Goal: Communication & Community: Ask a question

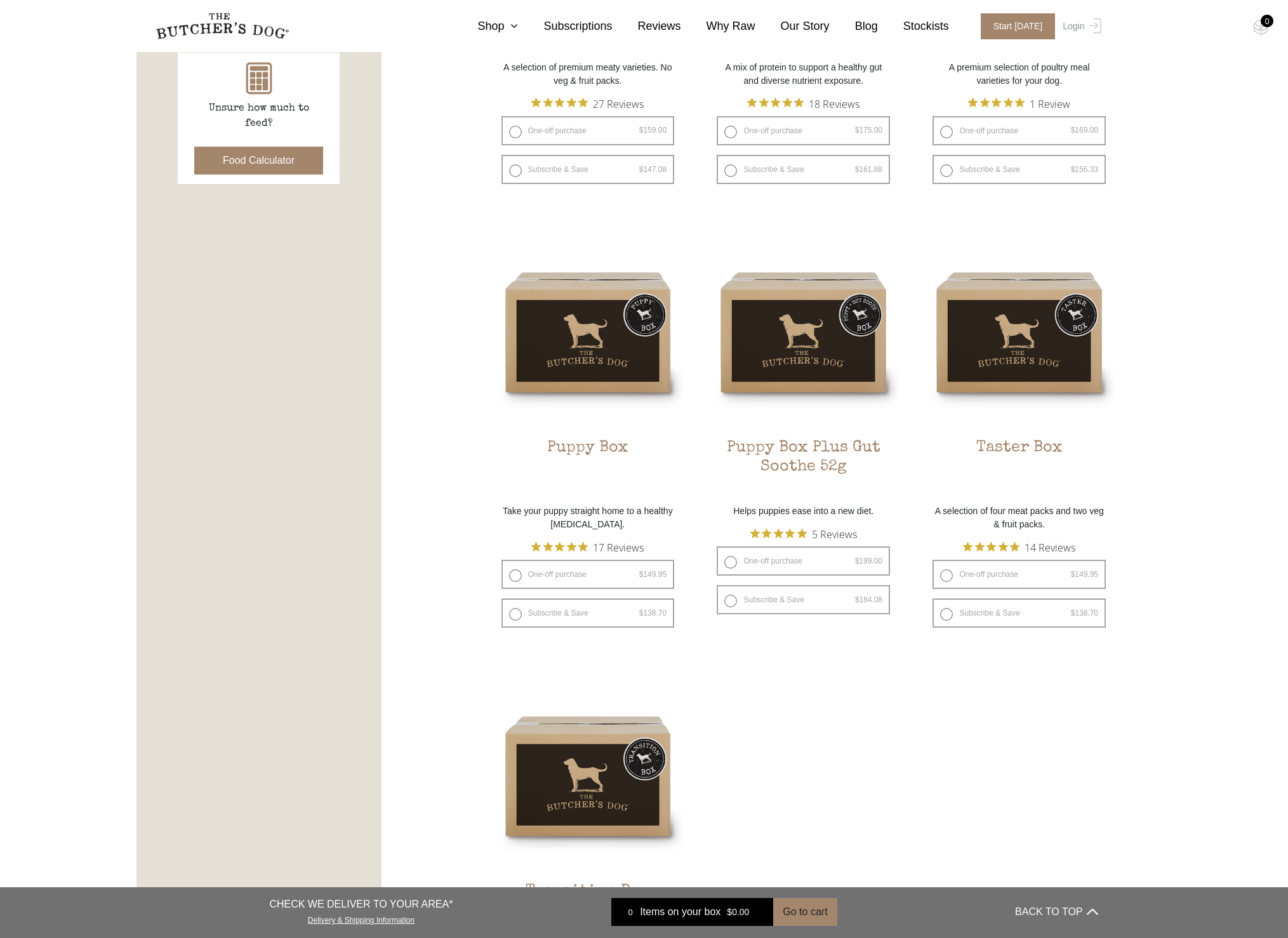
scroll to position [629, 0]
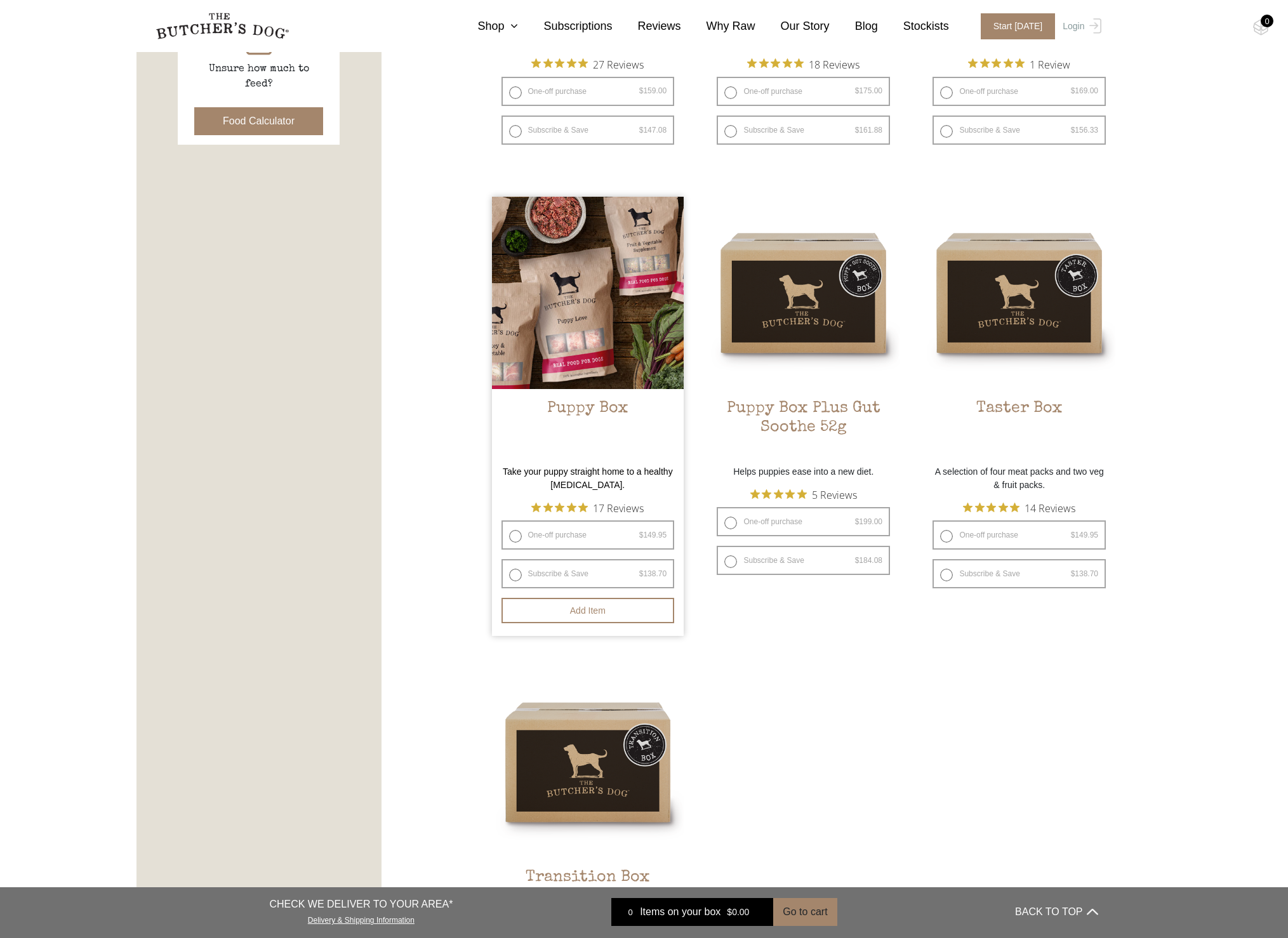
click at [587, 400] on h2 "Puppy Box" at bounding box center [589, 429] width 193 height 60
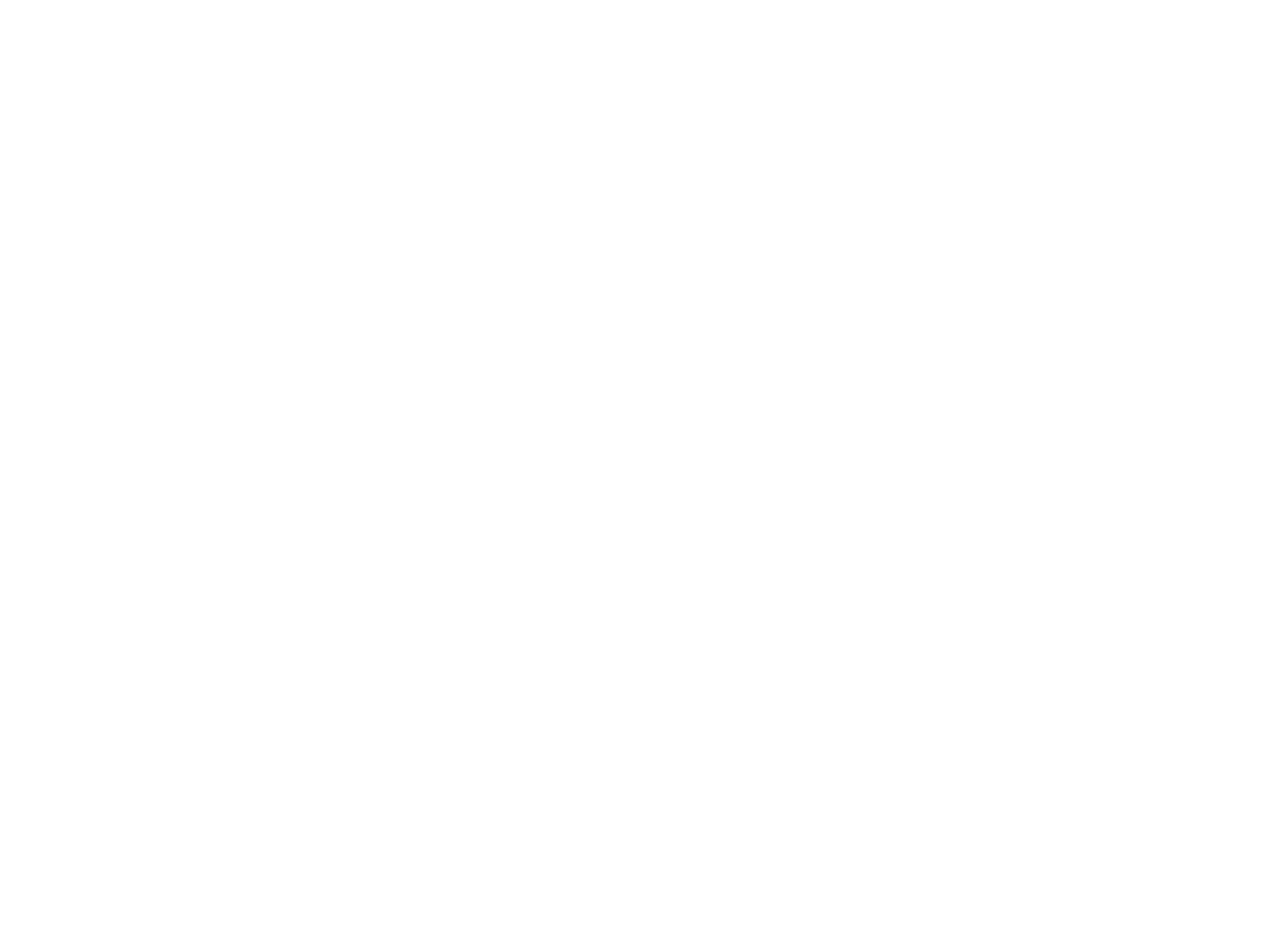
select select "puppy"
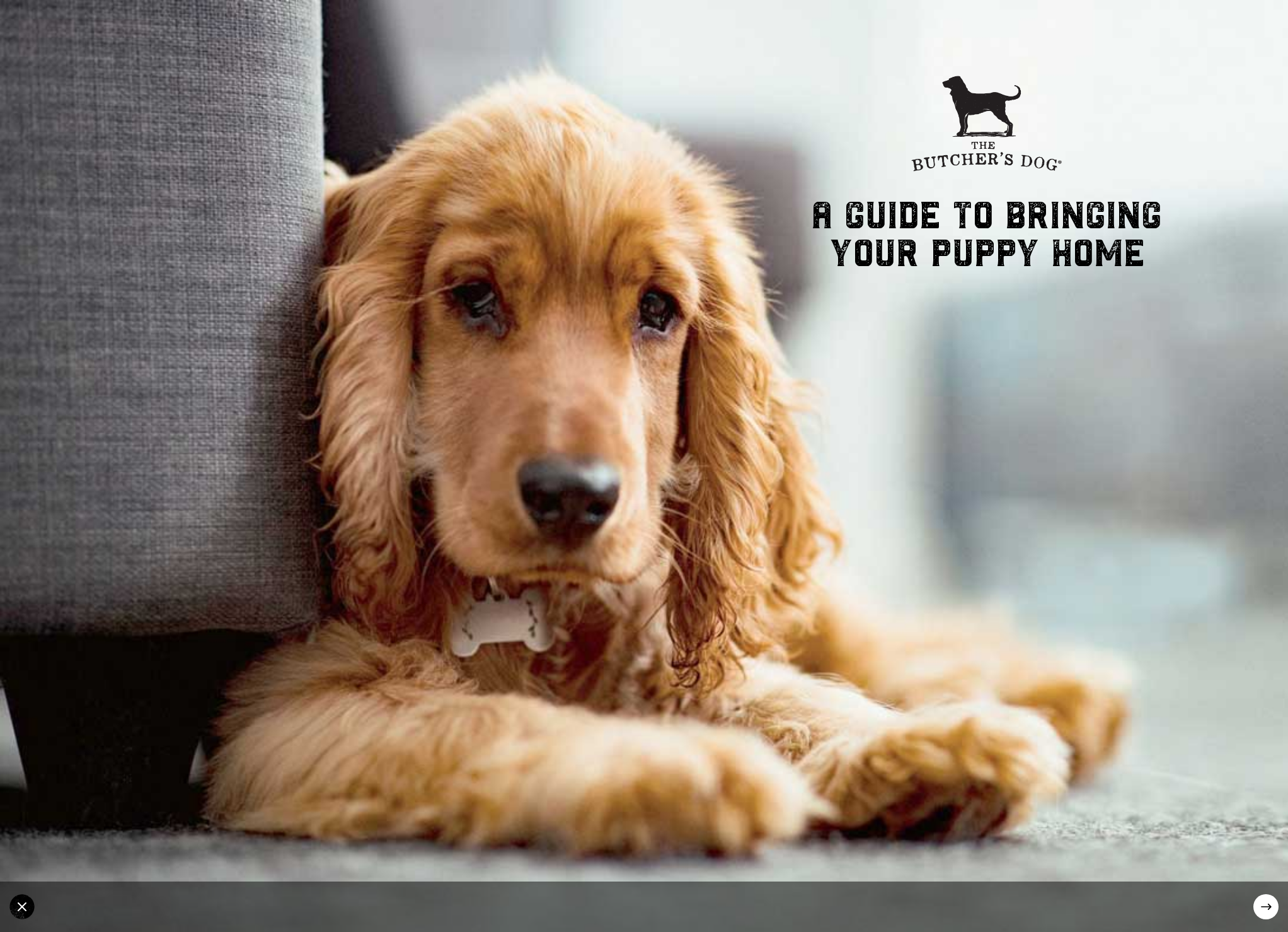
click at [1262, 906] on icon at bounding box center [1265, 907] width 10 height 7
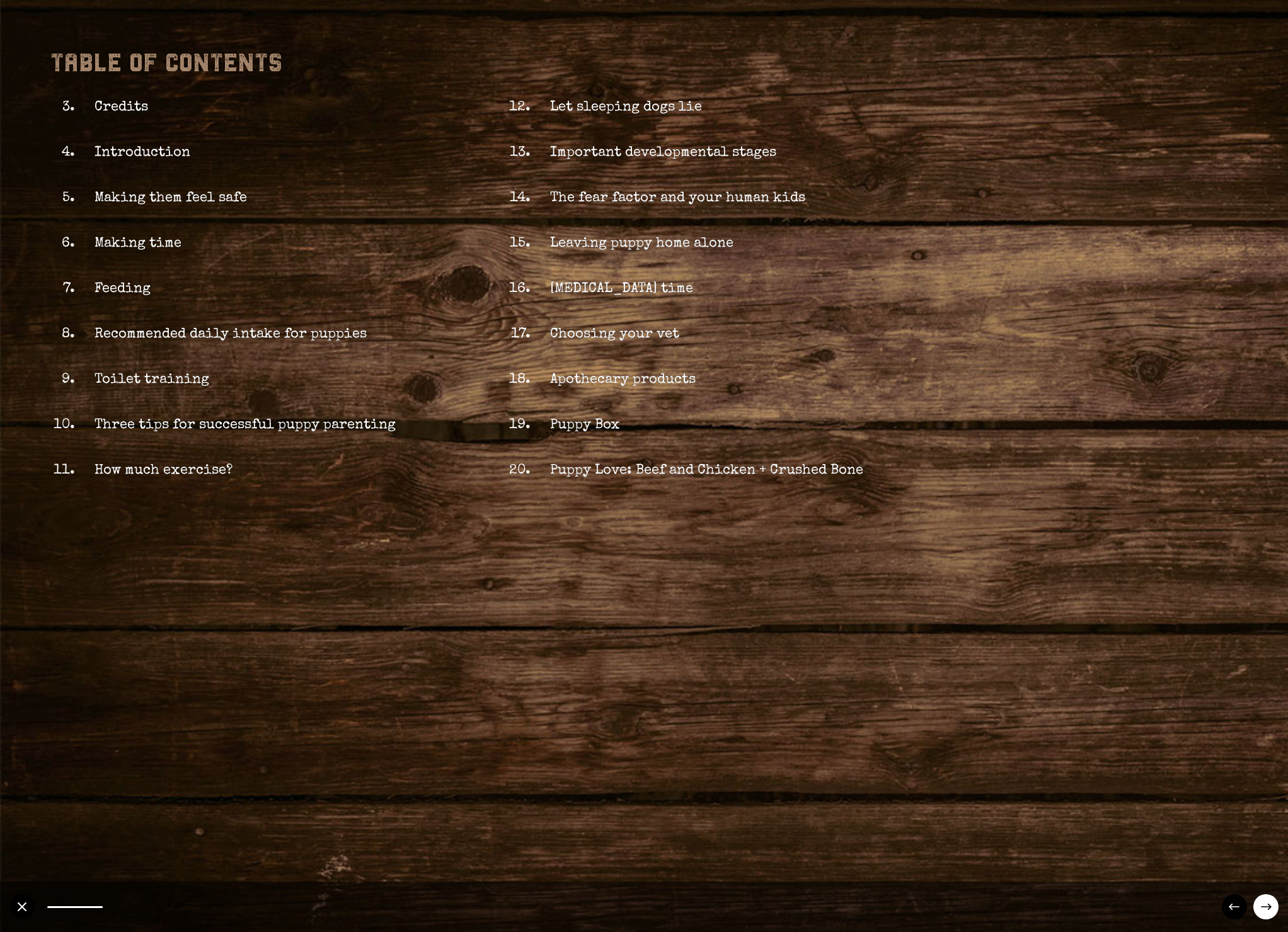
click at [1262, 906] on icon at bounding box center [1265, 907] width 10 height 7
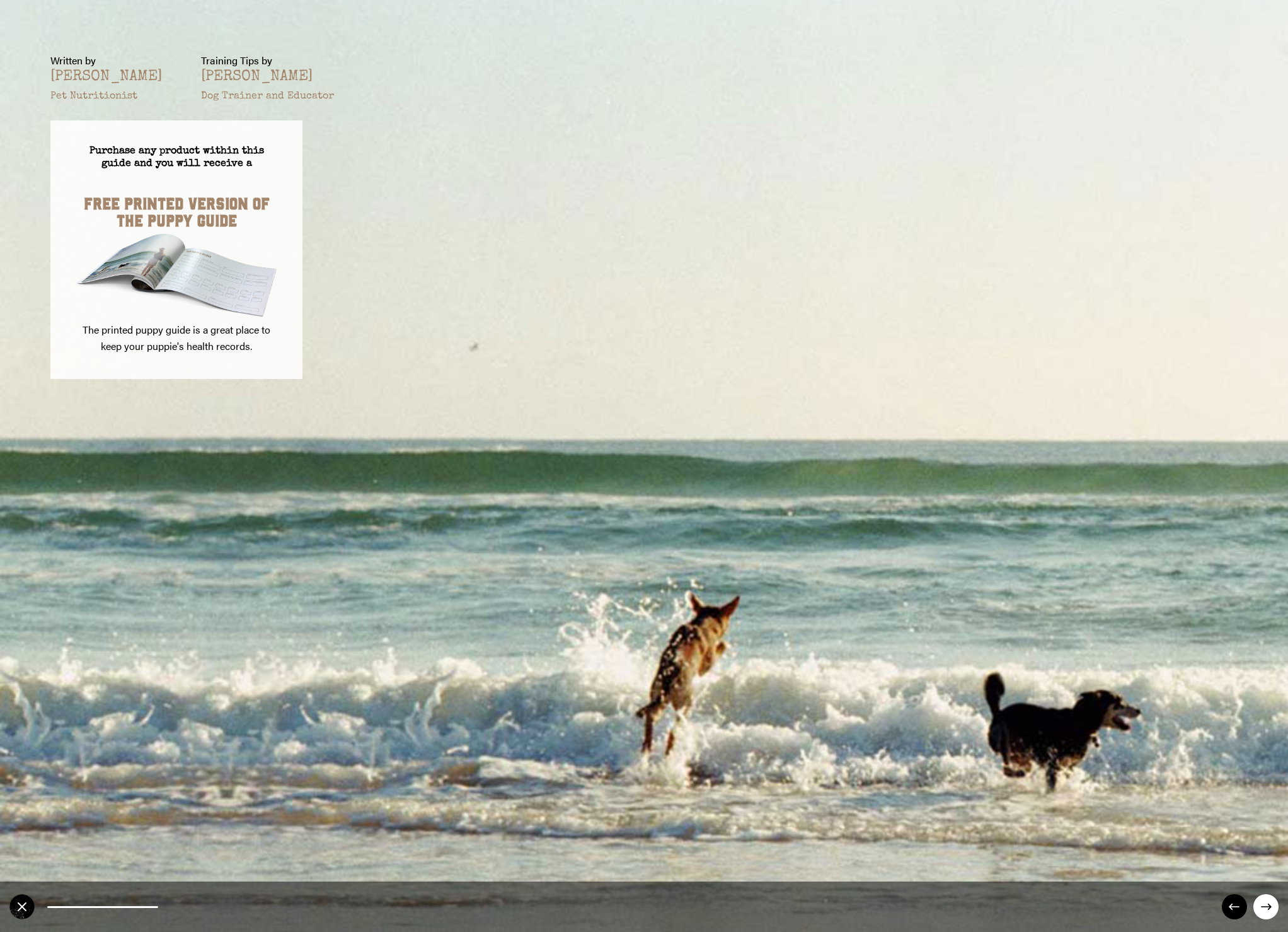
click at [1262, 906] on icon at bounding box center [1265, 907] width 10 height 7
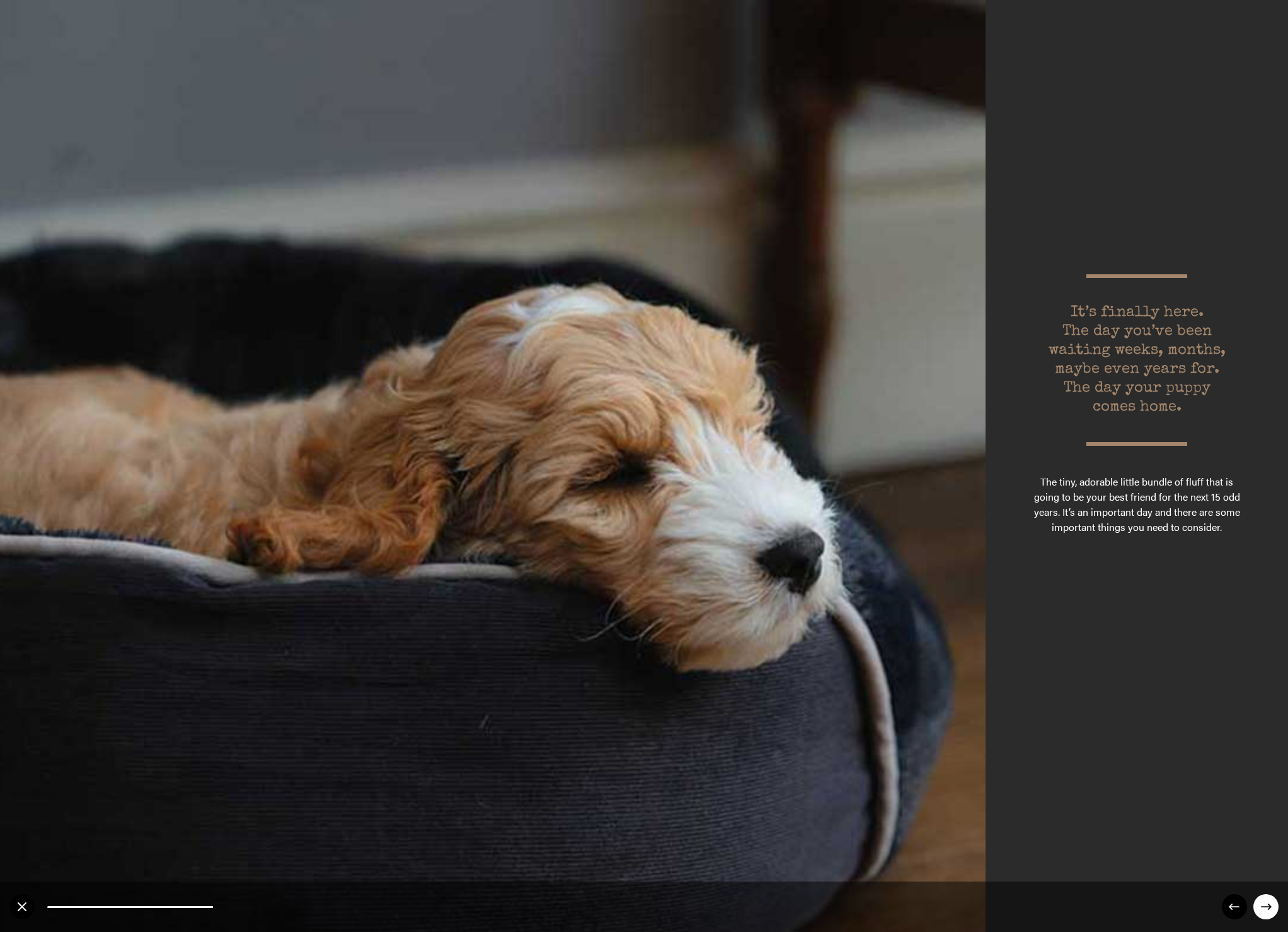
click at [1262, 906] on icon at bounding box center [1265, 907] width 10 height 7
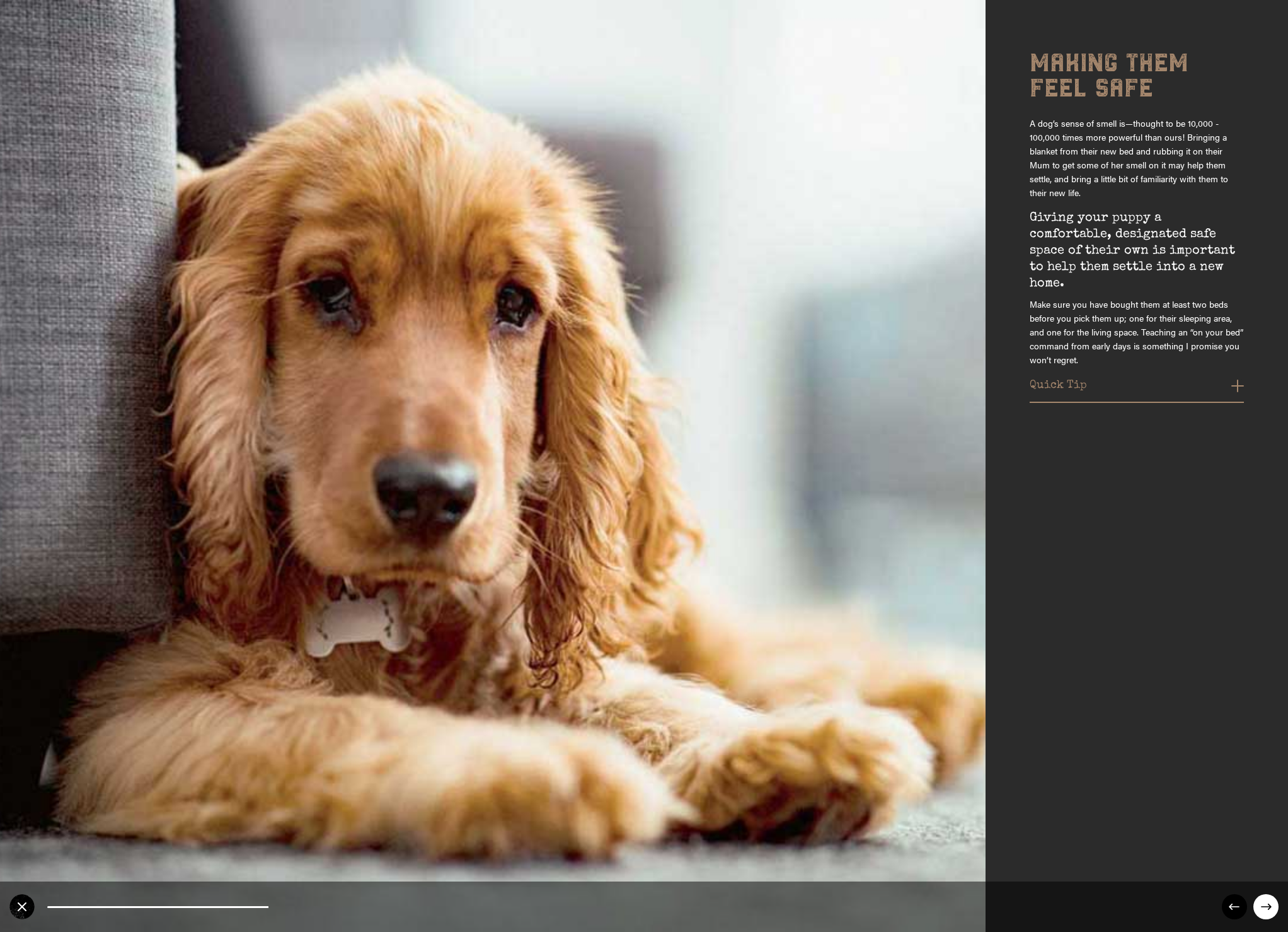
click at [1234, 902] on circle at bounding box center [1234, 907] width 25 height 25
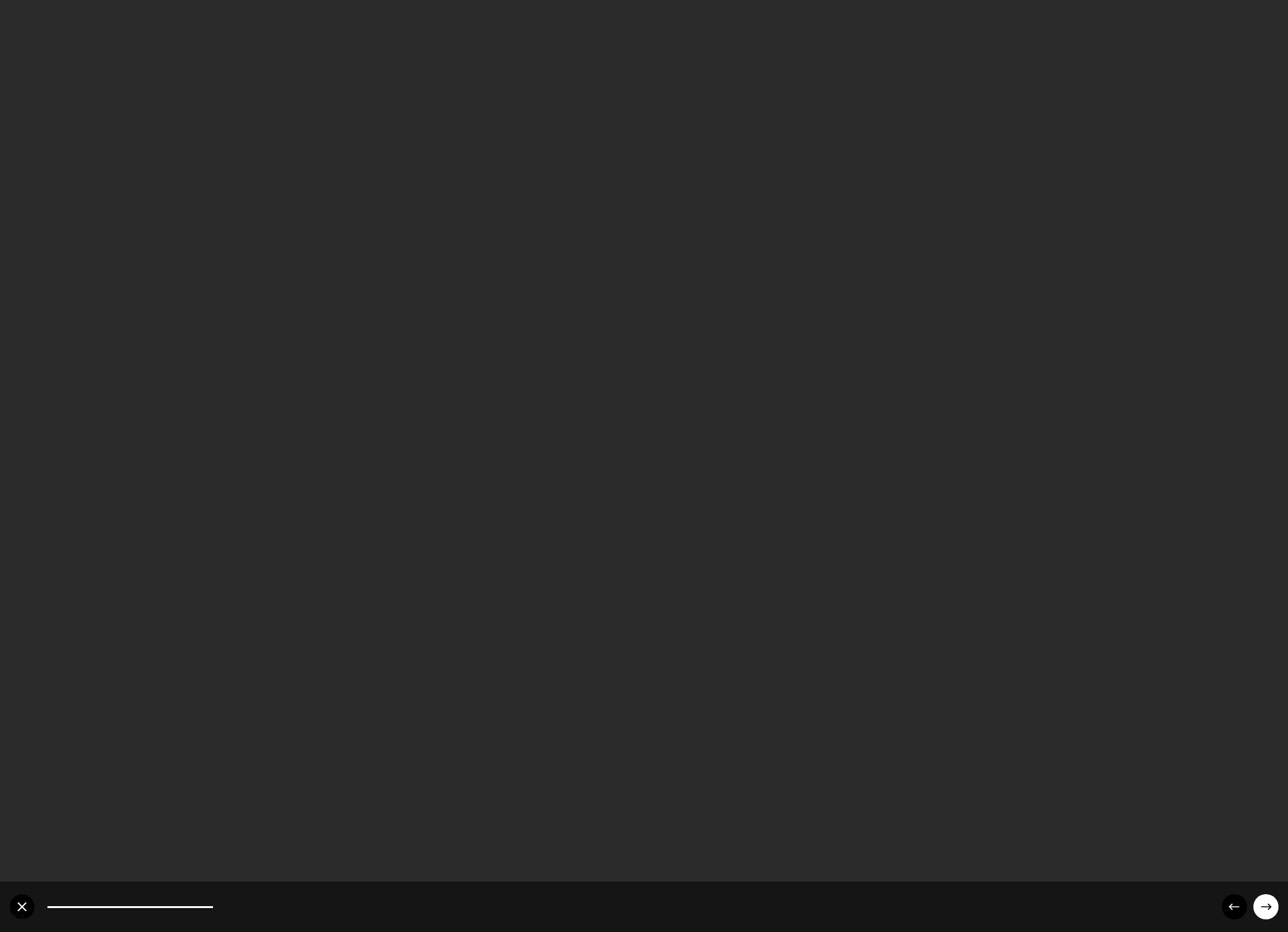
click at [1234, 902] on circle at bounding box center [1234, 907] width 25 height 25
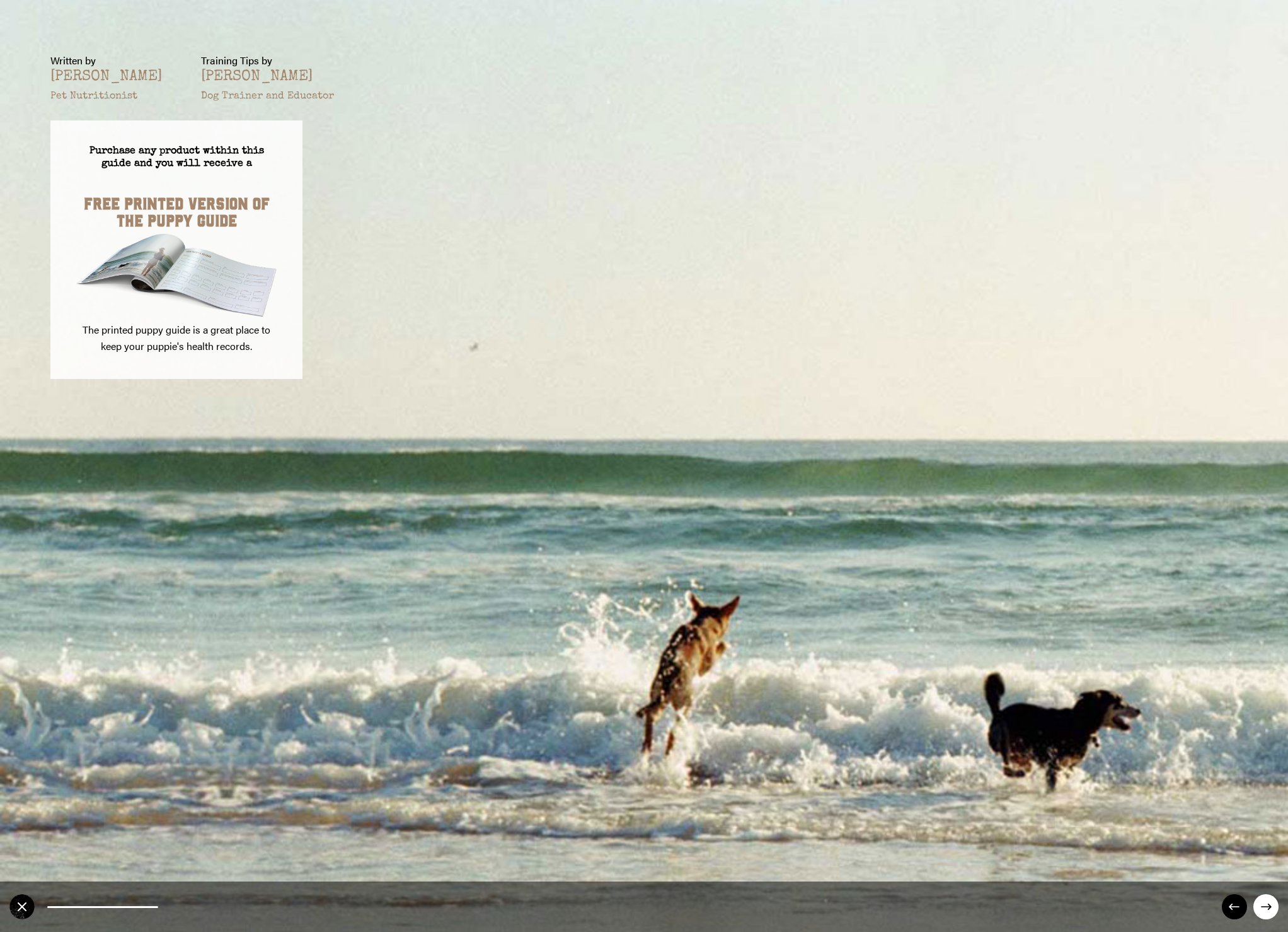
click at [1234, 902] on circle at bounding box center [1234, 907] width 25 height 25
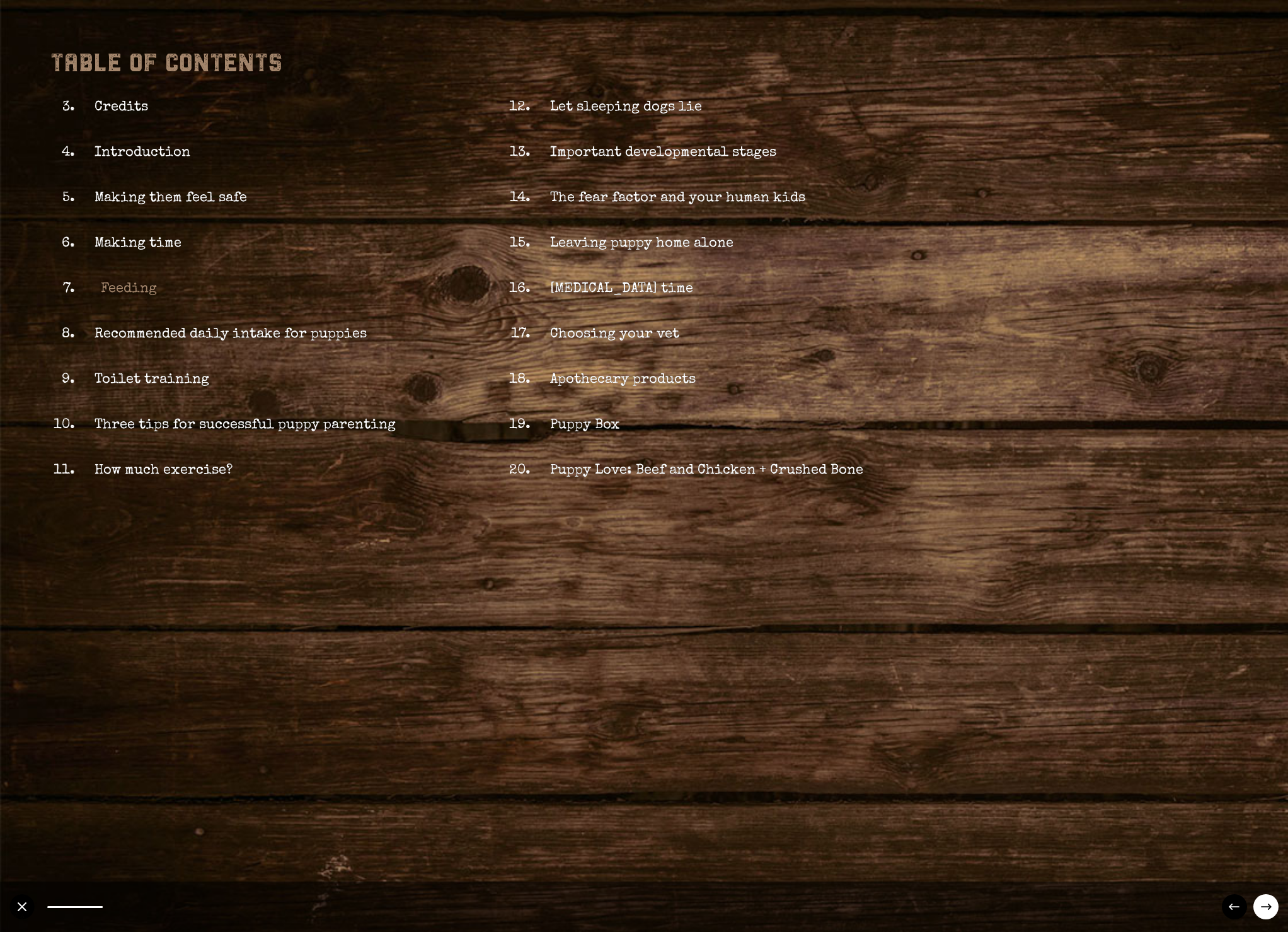
click at [105, 289] on link "Feeding" at bounding box center [126, 289] width 63 height 14
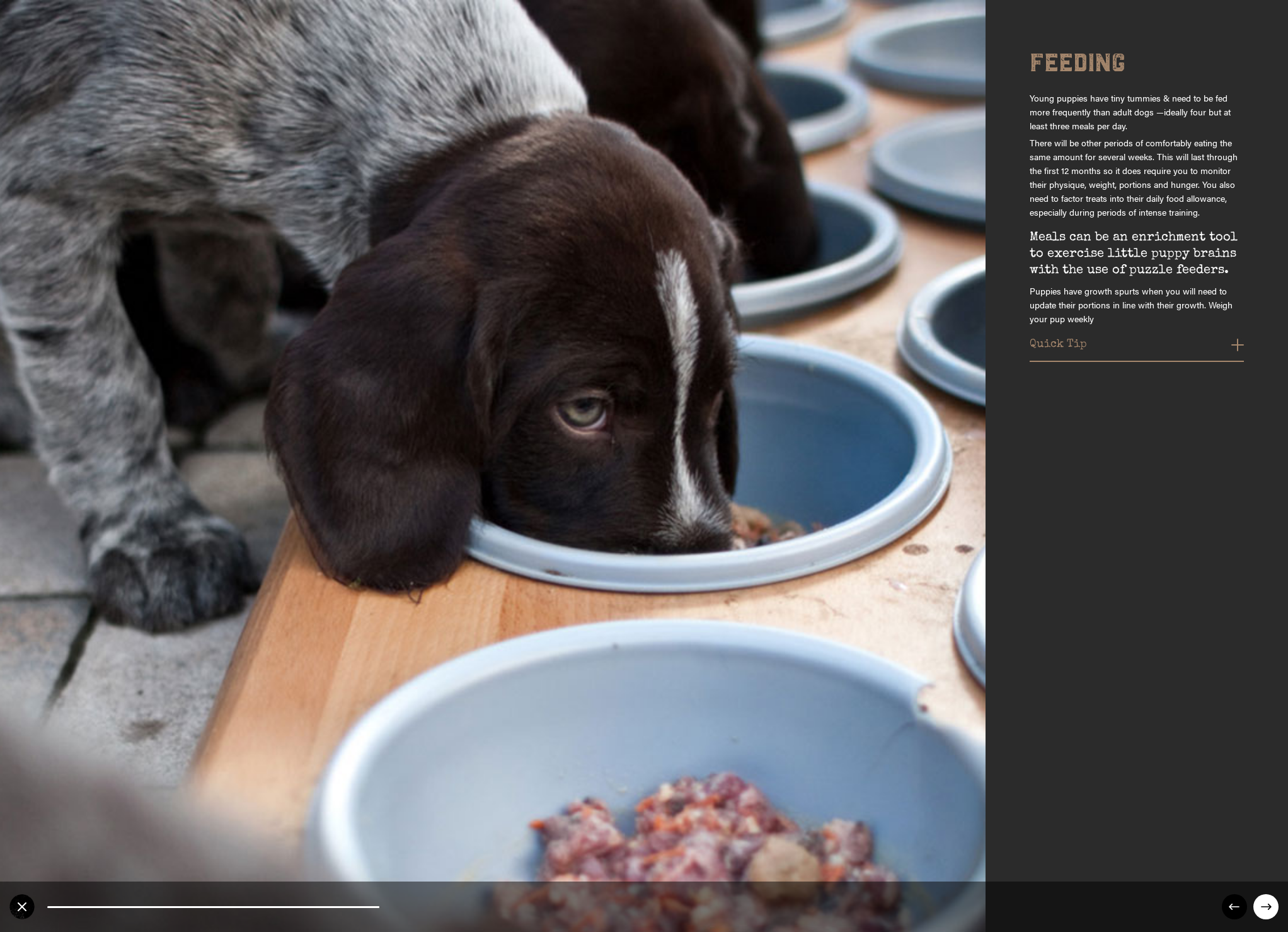
drag, startPoint x: 376, startPoint y: 906, endPoint x: 260, endPoint y: 908, distance: 116.0
click at [260, 908] on div "28.57142857142857% completed" at bounding box center [644, 907] width 1288 height 51
click at [17, 909] on circle at bounding box center [22, 907] width 25 height 25
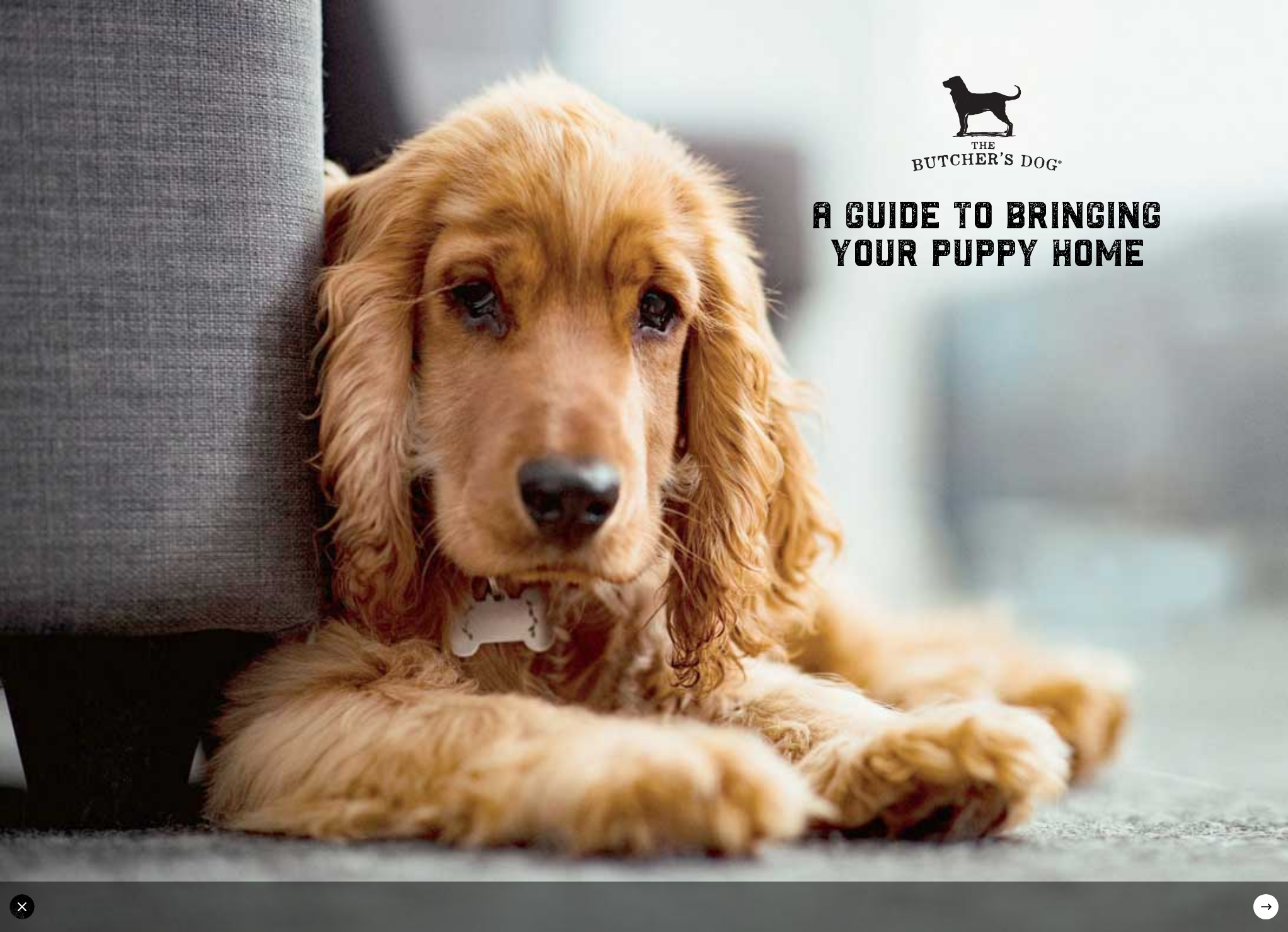
click at [1262, 909] on circle at bounding box center [1265, 907] width 25 height 25
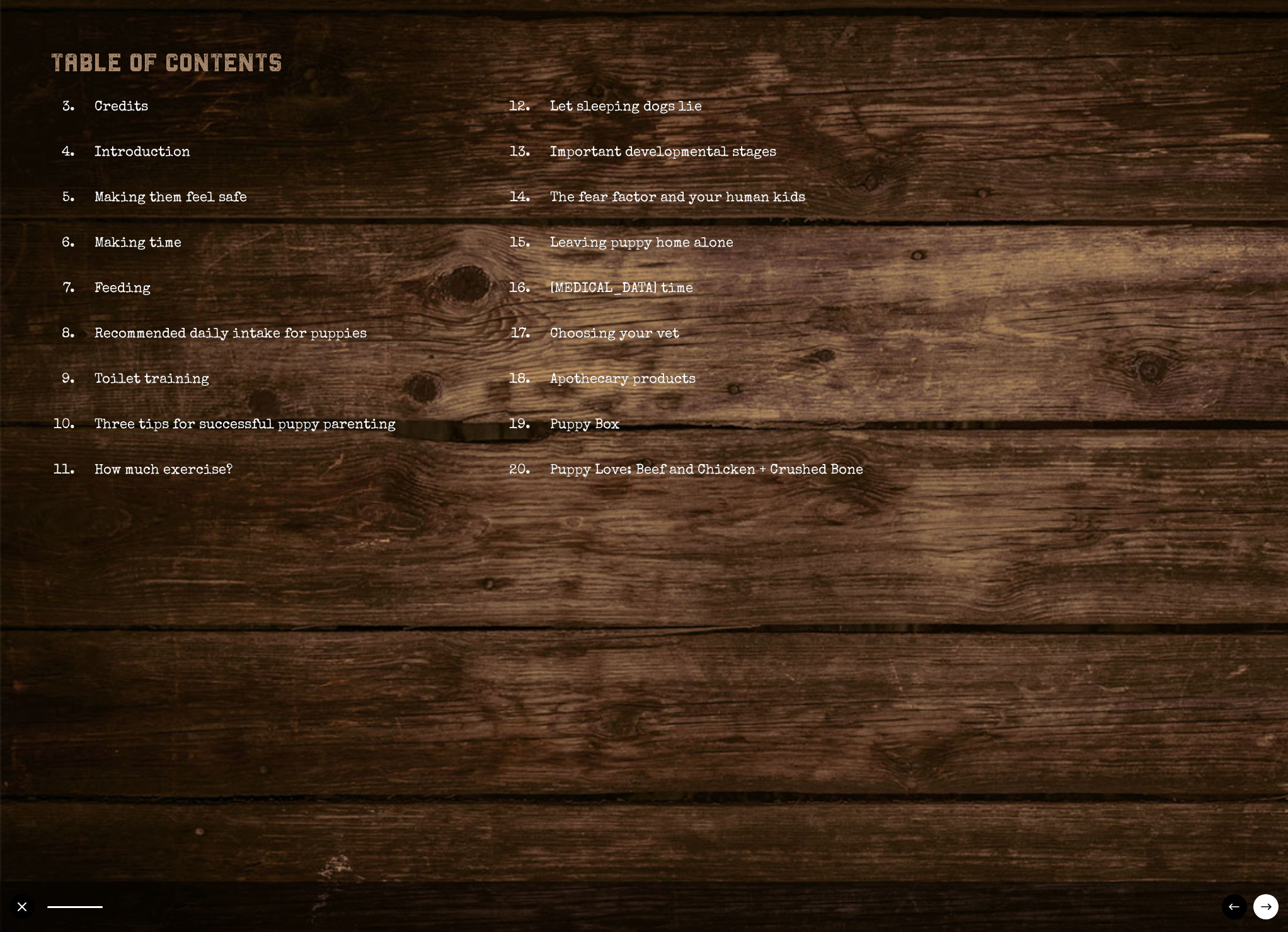
click at [1262, 907] on icon at bounding box center [1265, 907] width 10 height 7
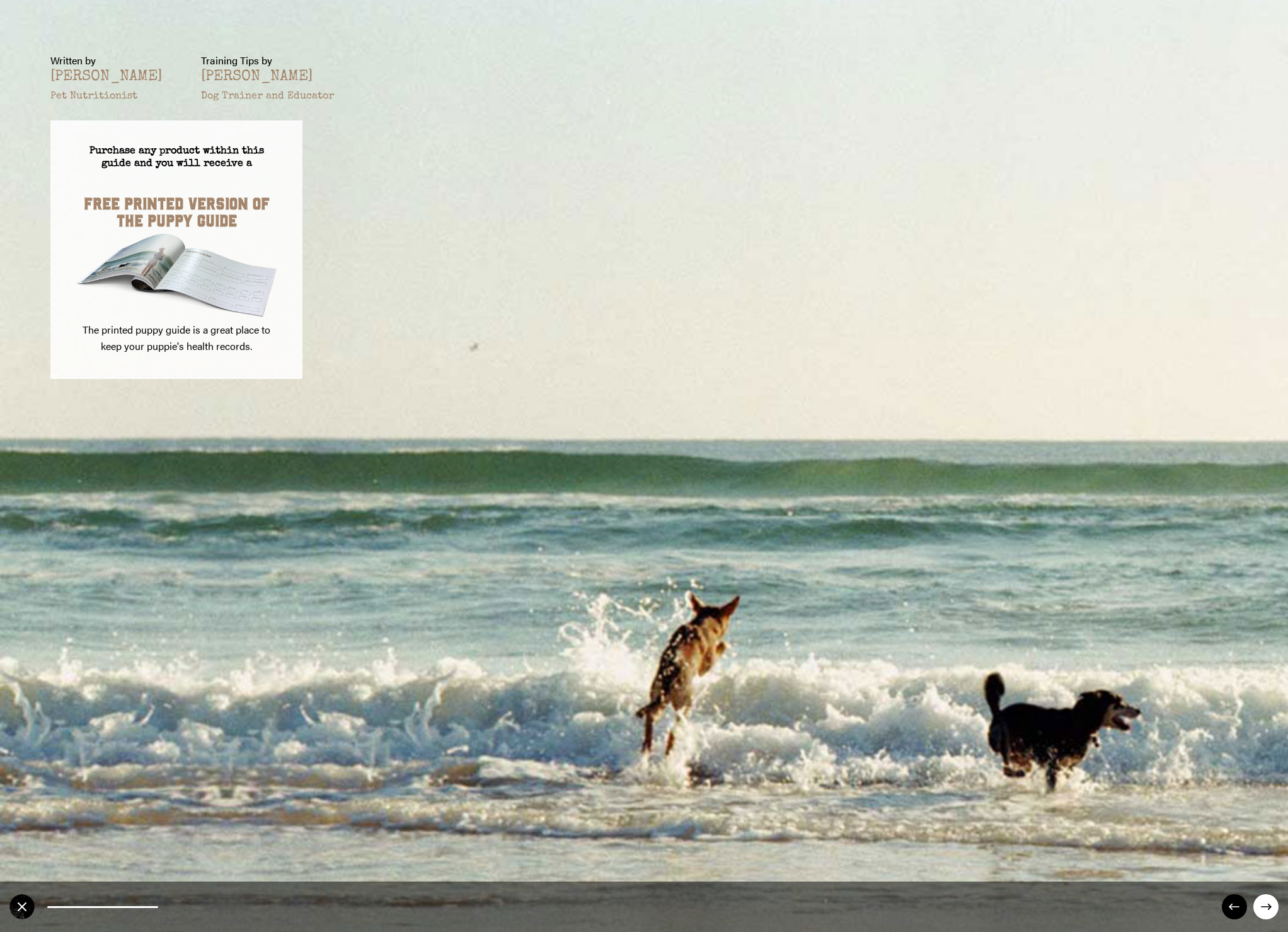
click at [1262, 907] on icon at bounding box center [1265, 907] width 10 height 7
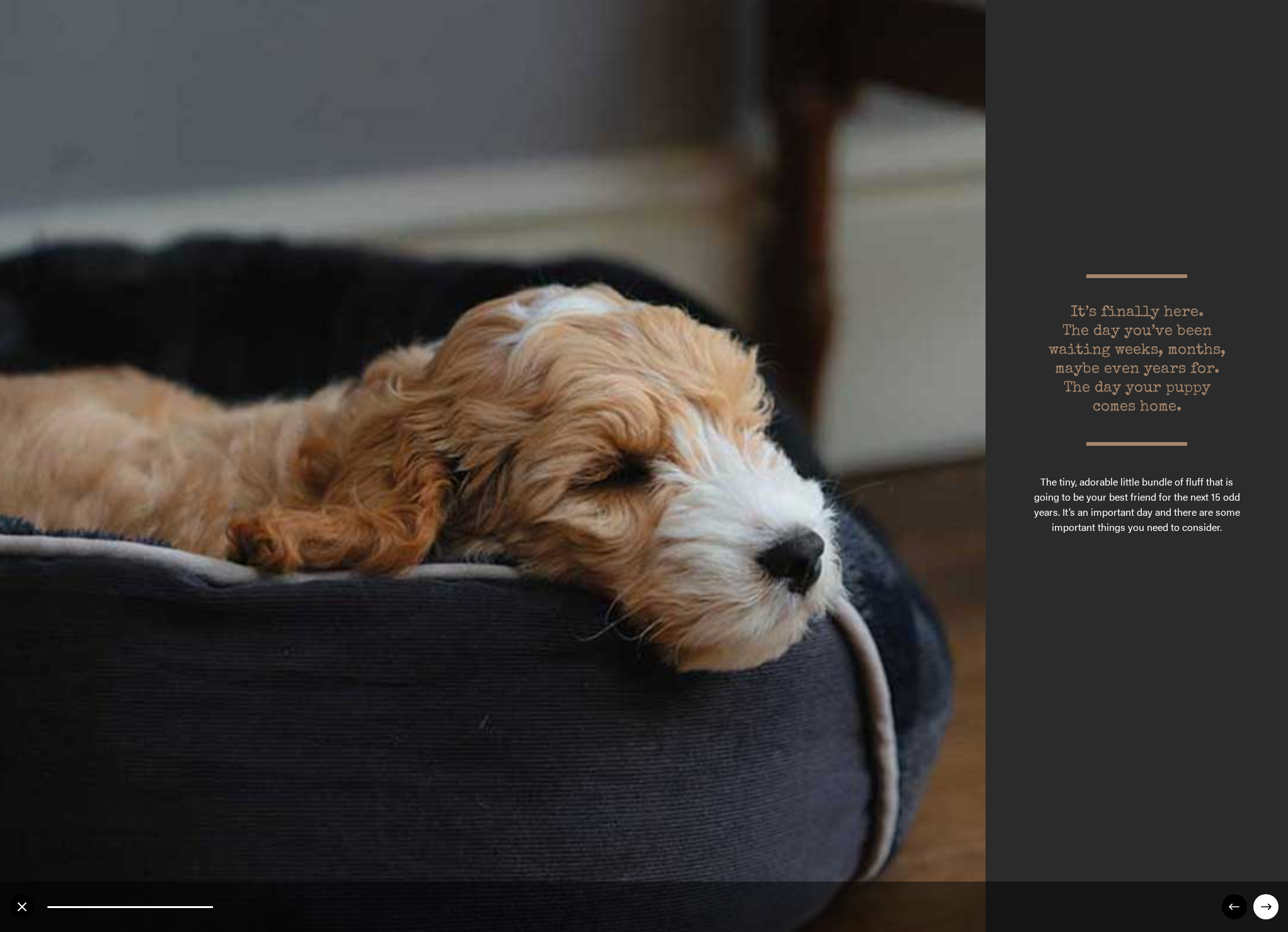
click at [1262, 907] on icon at bounding box center [1265, 907] width 10 height 7
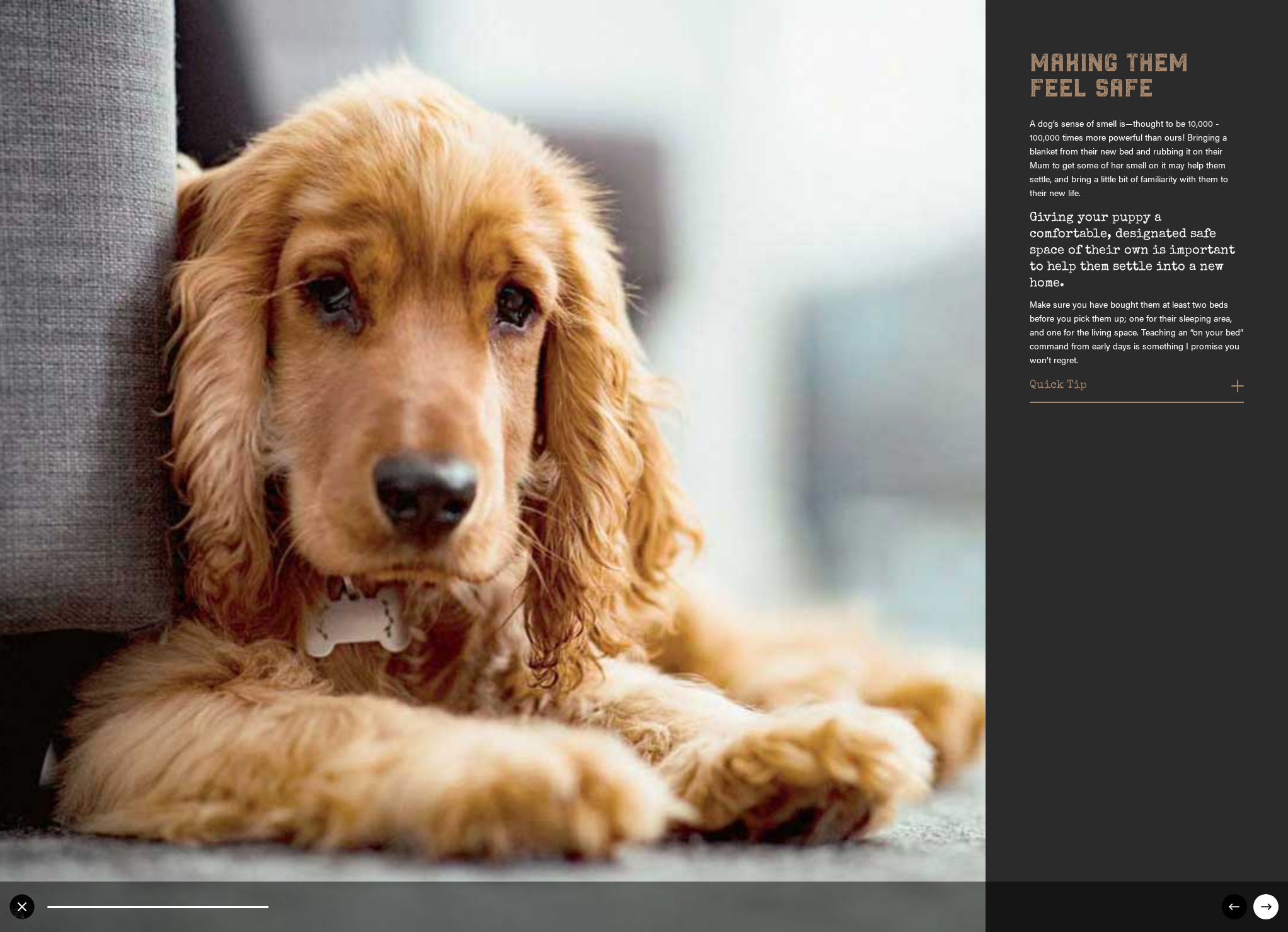
click at [1262, 907] on icon at bounding box center [1265, 907] width 10 height 7
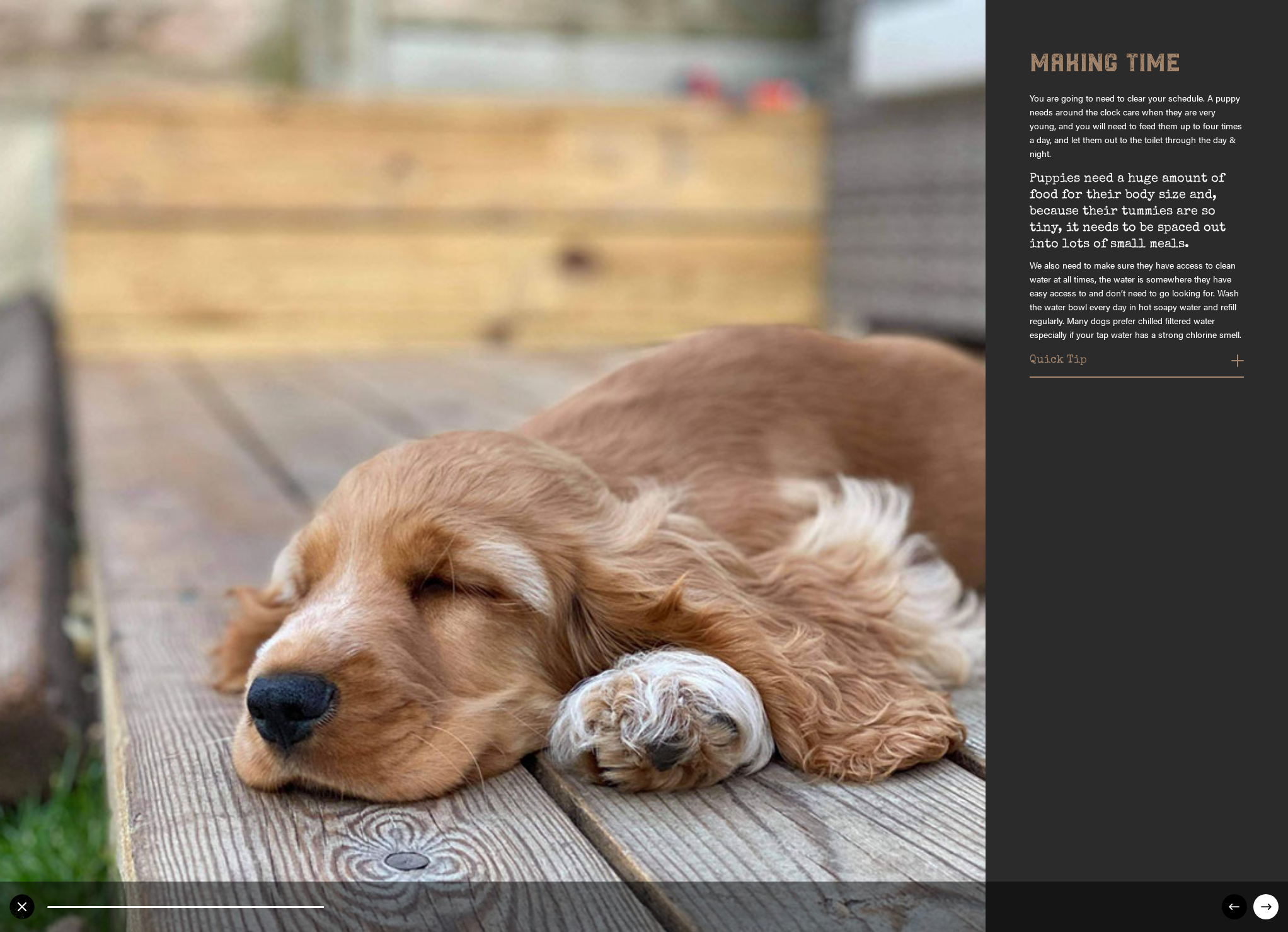
click at [1262, 907] on icon at bounding box center [1265, 907] width 10 height 7
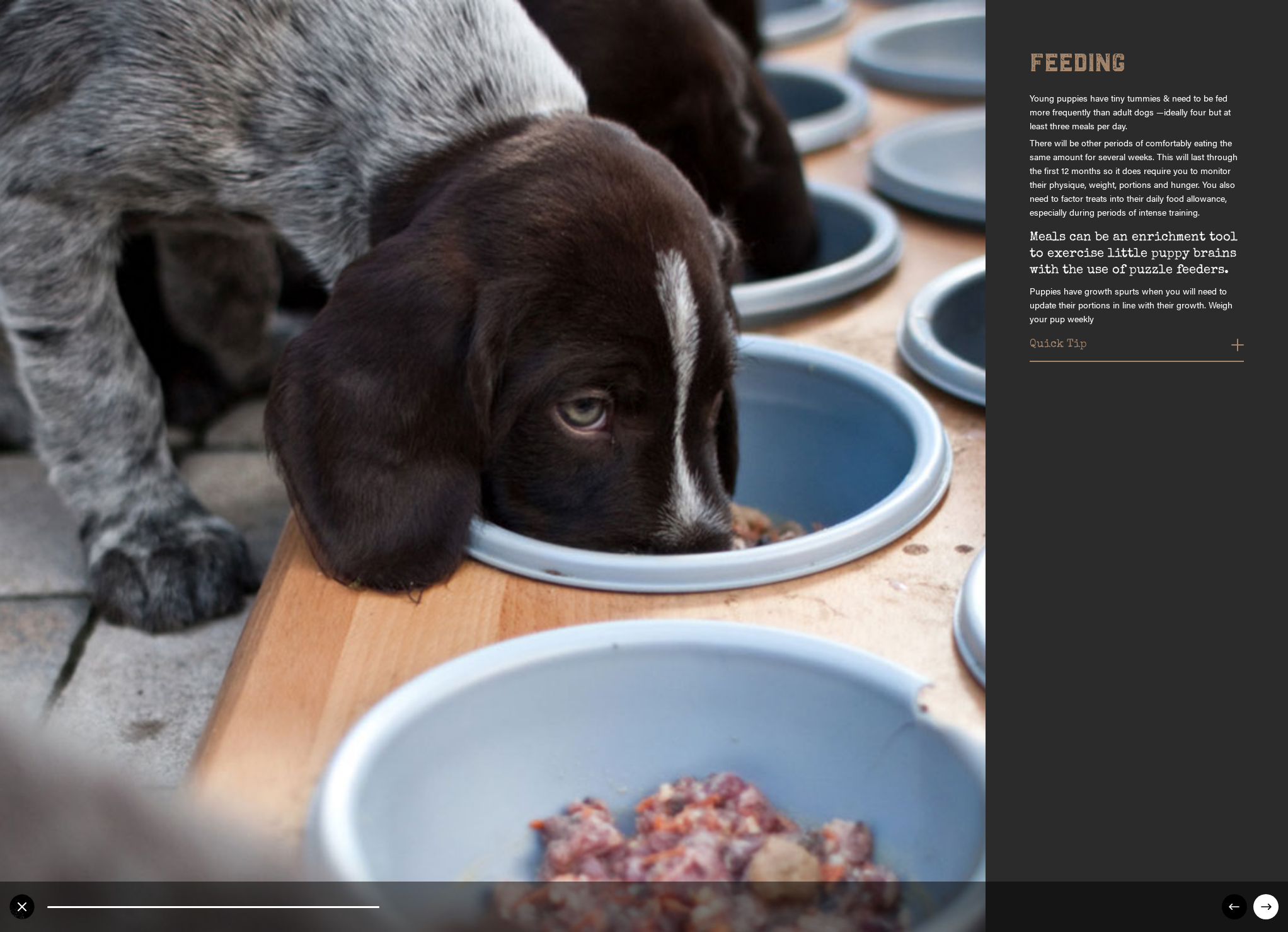
click at [1262, 907] on icon at bounding box center [1265, 907] width 10 height 7
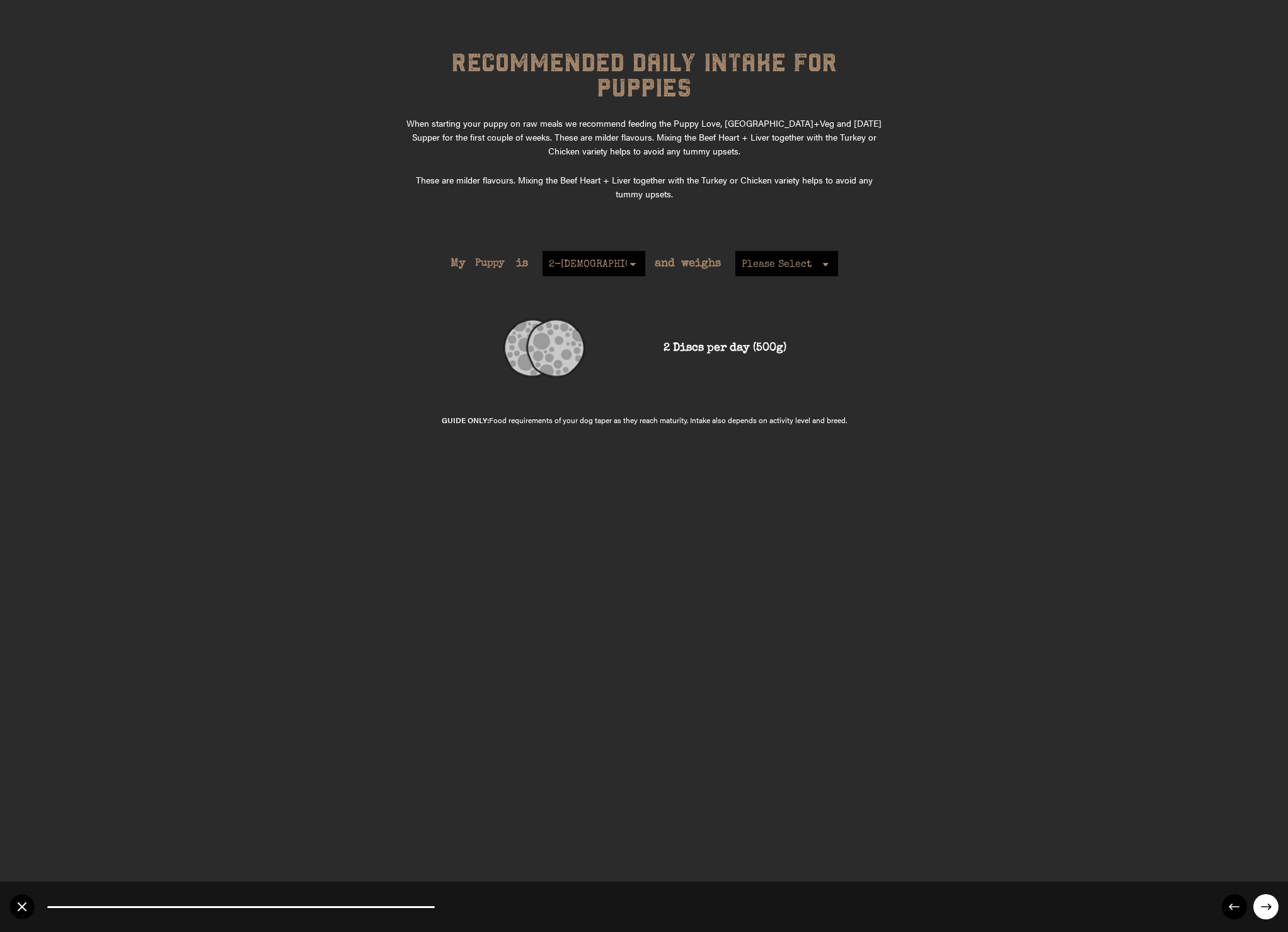
click at [826, 251] on select "Please Select 1kg 2kg 3kg 4kg 5kg 6kg 7kg 8kg 9kg 1-5kg 10kg 11kg 12kg 13kg 14k…" at bounding box center [786, 263] width 102 height 25
click at [735, 251] on select "Please Select 1kg 2kg 3kg 4kg 5kg 6kg 7kg 8kg 9kg 1-5kg 10kg 11kg 12kg 13kg 14k…" at bounding box center [786, 263] width 102 height 25
click at [822, 251] on select "Please Select 1kg 2kg 3kg 4kg 5kg 6kg 7kg 8kg 9kg 1-5kg 10kg 11kg 12kg 13kg 14k…" at bounding box center [786, 263] width 102 height 25
select select "6"
click at [735, 251] on select "Please Select 1kg 2kg 3kg 4kg 5kg 6kg 7kg 8kg 9kg 1-5kg 10kg 11kg 12kg 13kg 14k…" at bounding box center [786, 263] width 102 height 25
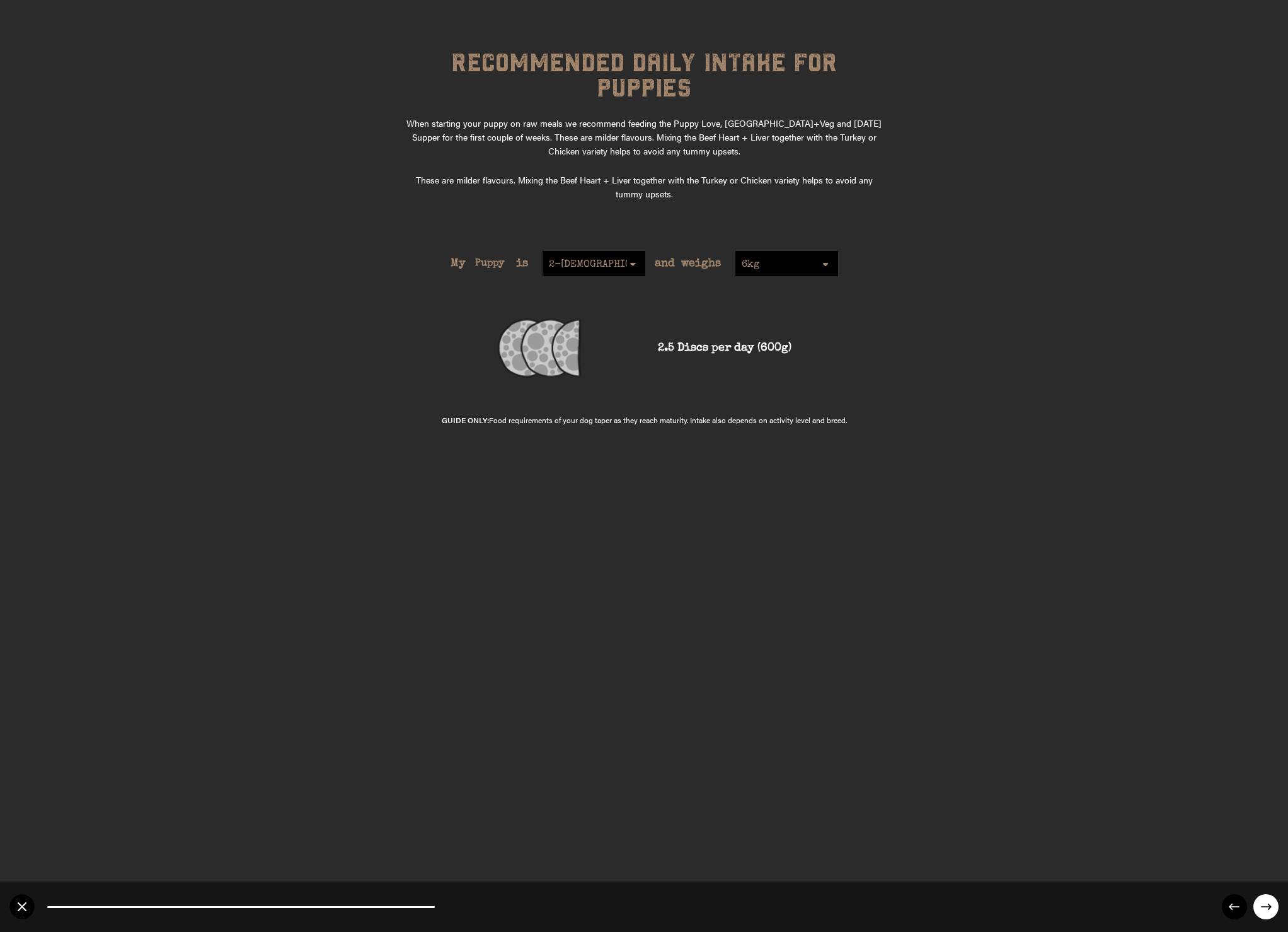
click at [1269, 903] on circle at bounding box center [1265, 907] width 25 height 25
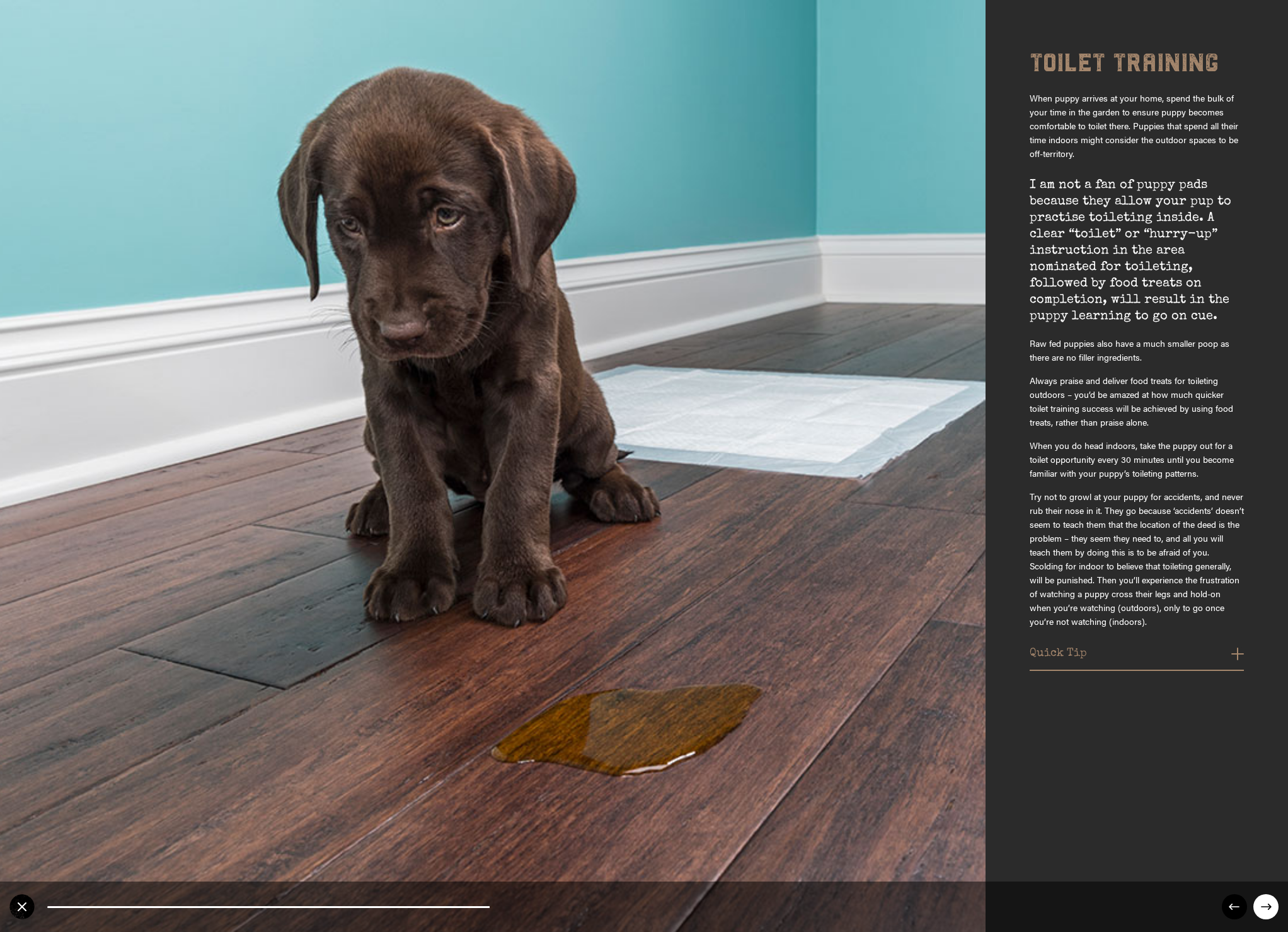
click at [1269, 903] on circle at bounding box center [1265, 907] width 25 height 25
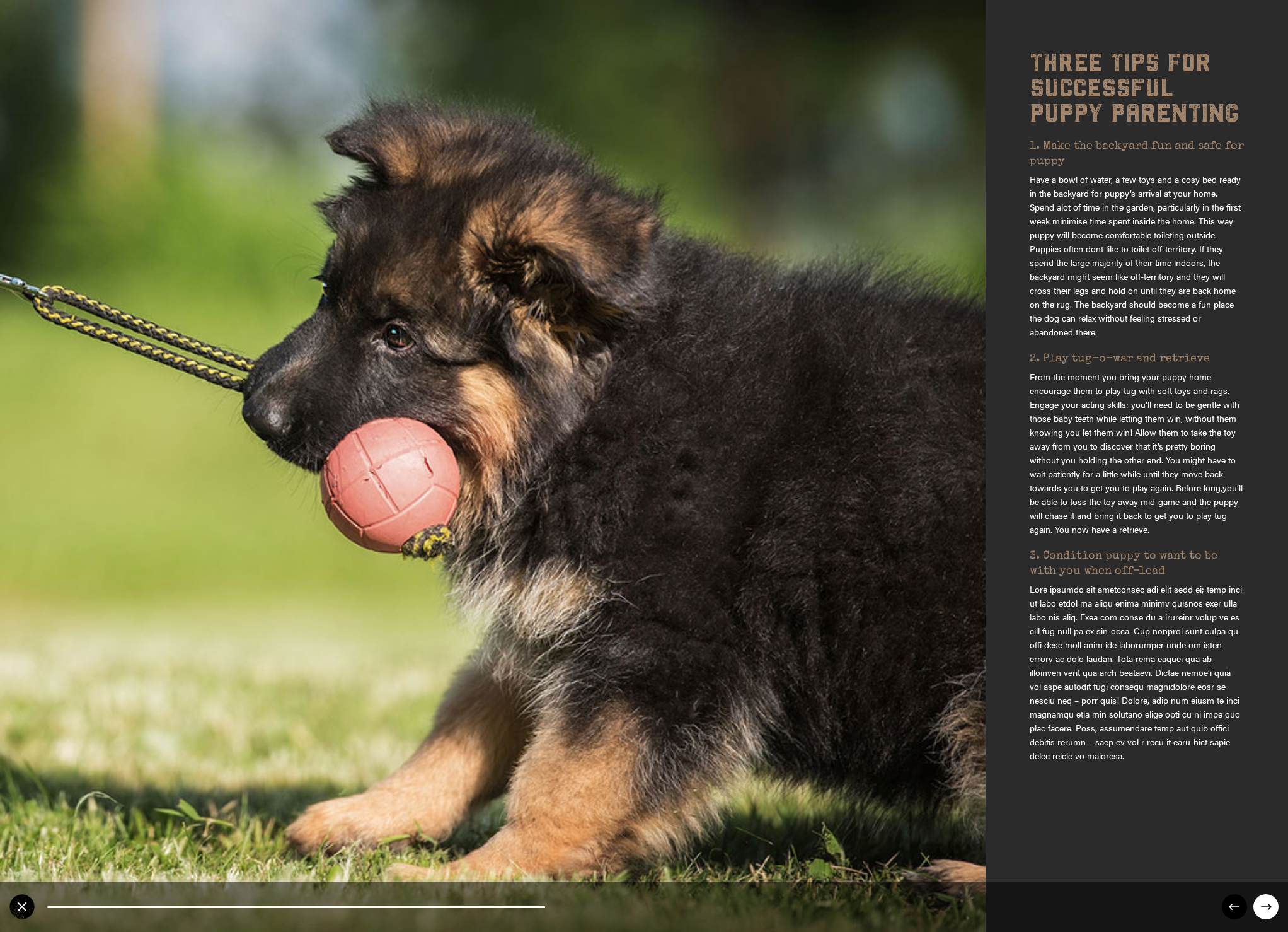
click at [1269, 903] on circle at bounding box center [1265, 907] width 25 height 25
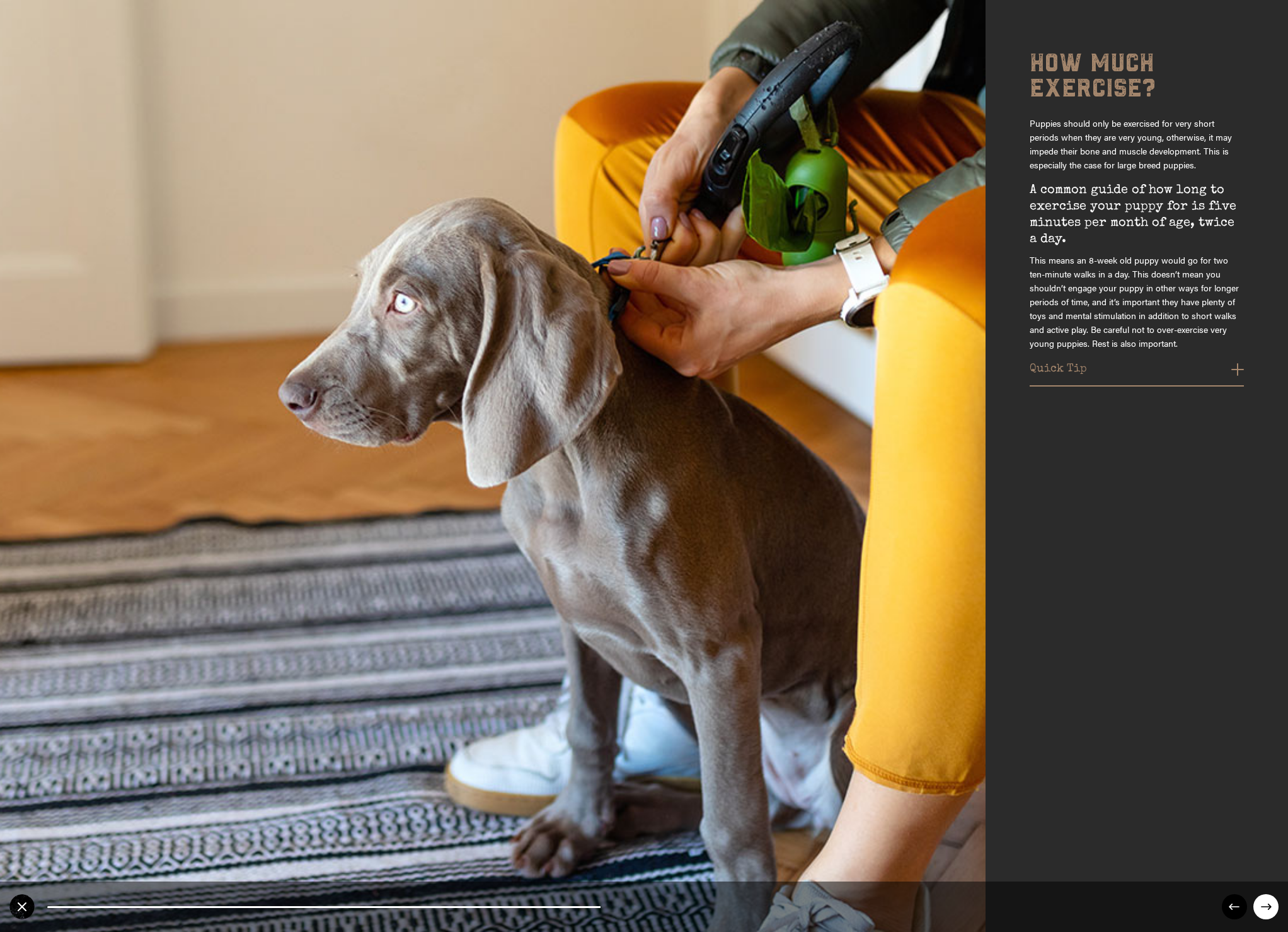
click at [1269, 903] on circle at bounding box center [1265, 907] width 25 height 25
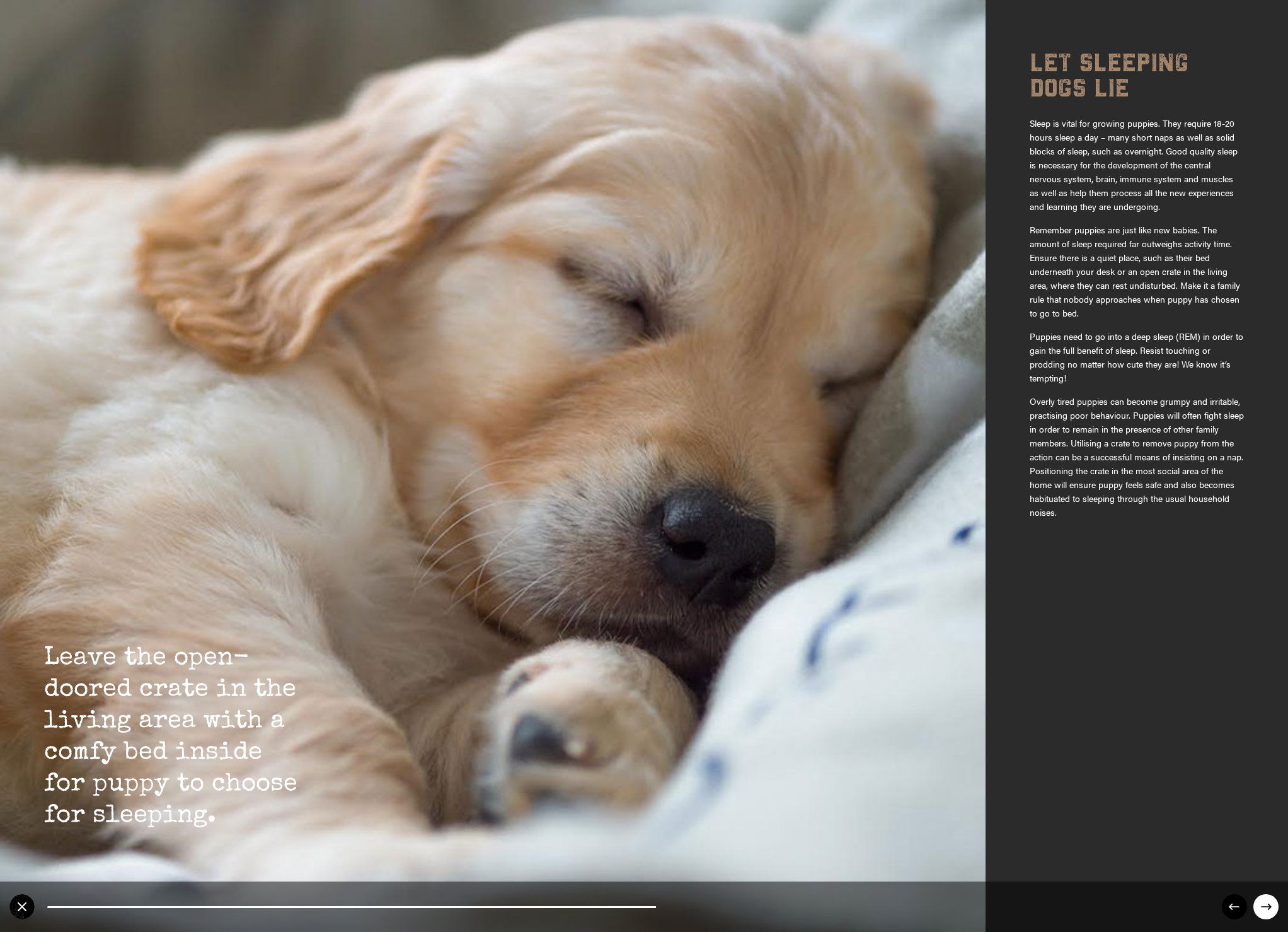
click at [1269, 903] on circle at bounding box center [1265, 907] width 25 height 25
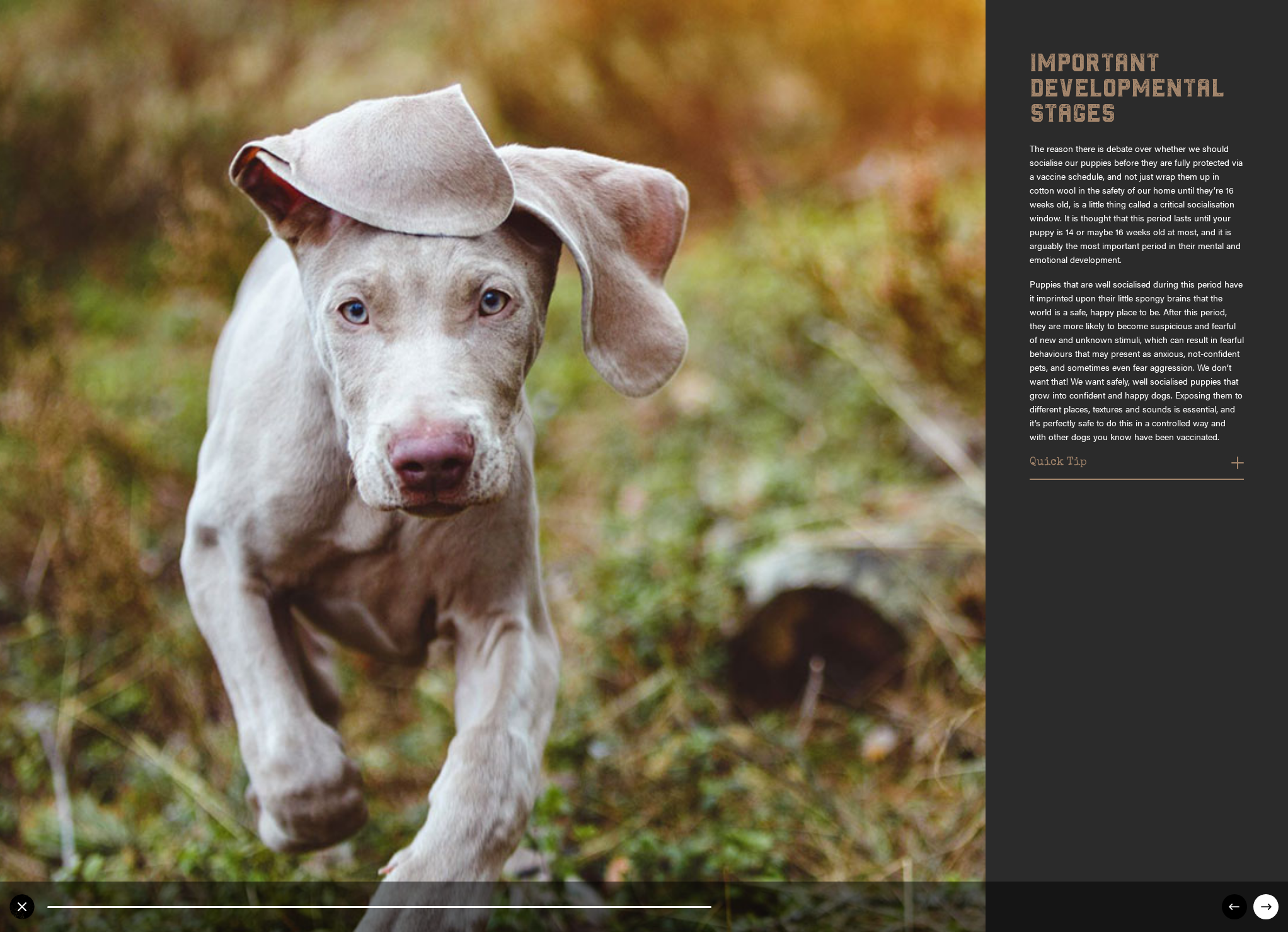
click at [1269, 903] on circle at bounding box center [1265, 907] width 25 height 25
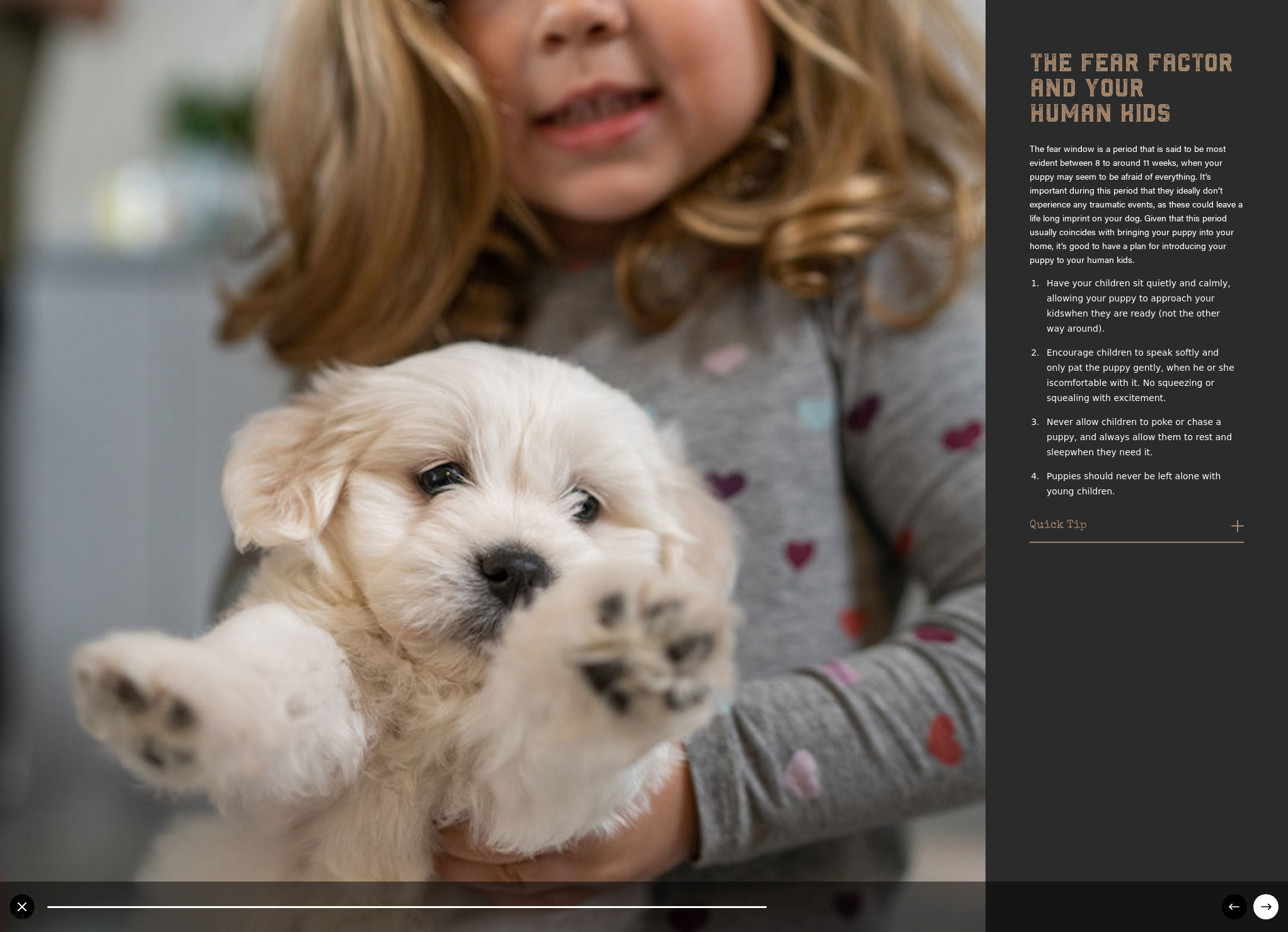
click at [1269, 903] on circle at bounding box center [1265, 907] width 25 height 25
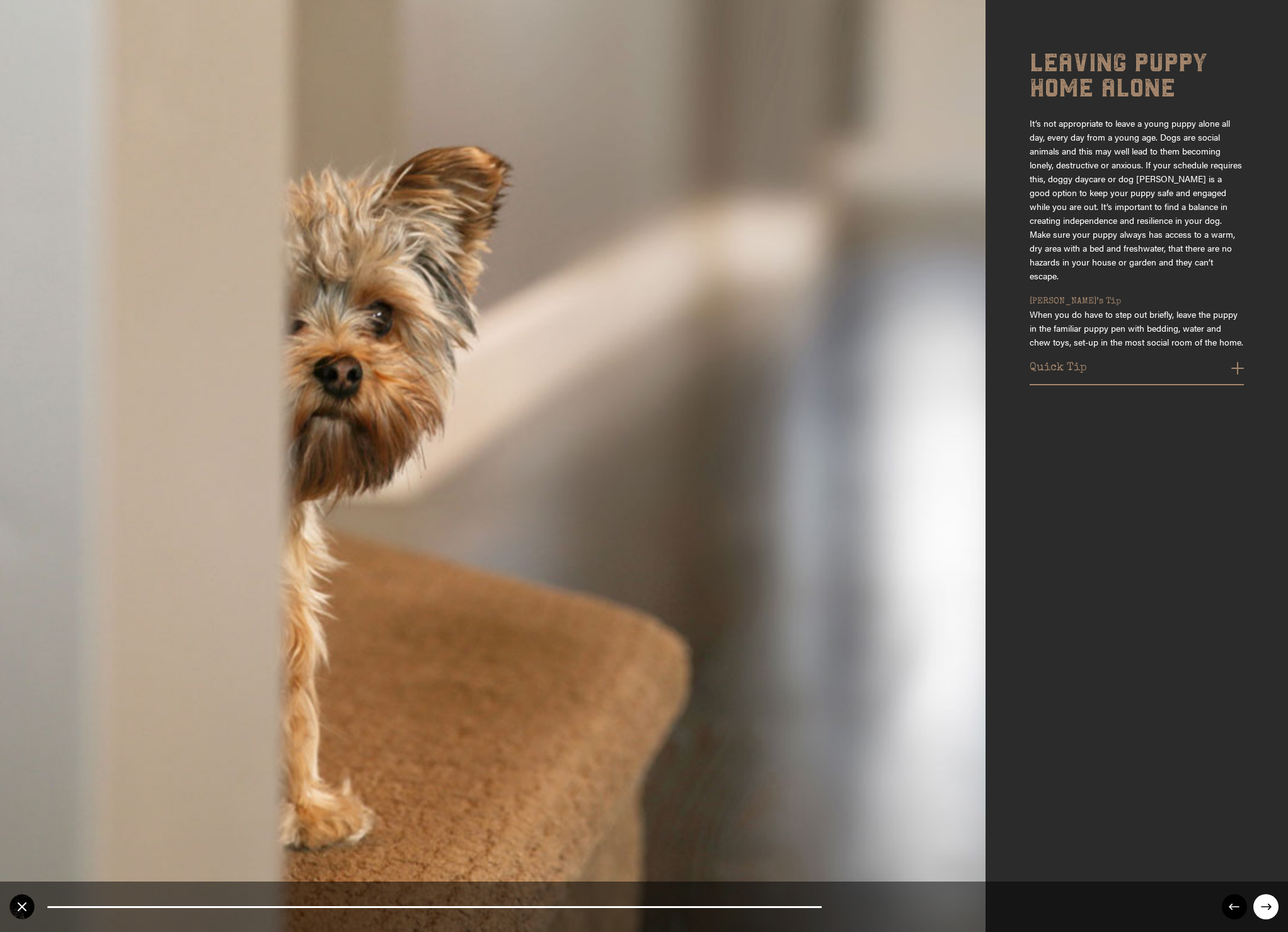
click at [1269, 903] on circle at bounding box center [1265, 907] width 25 height 25
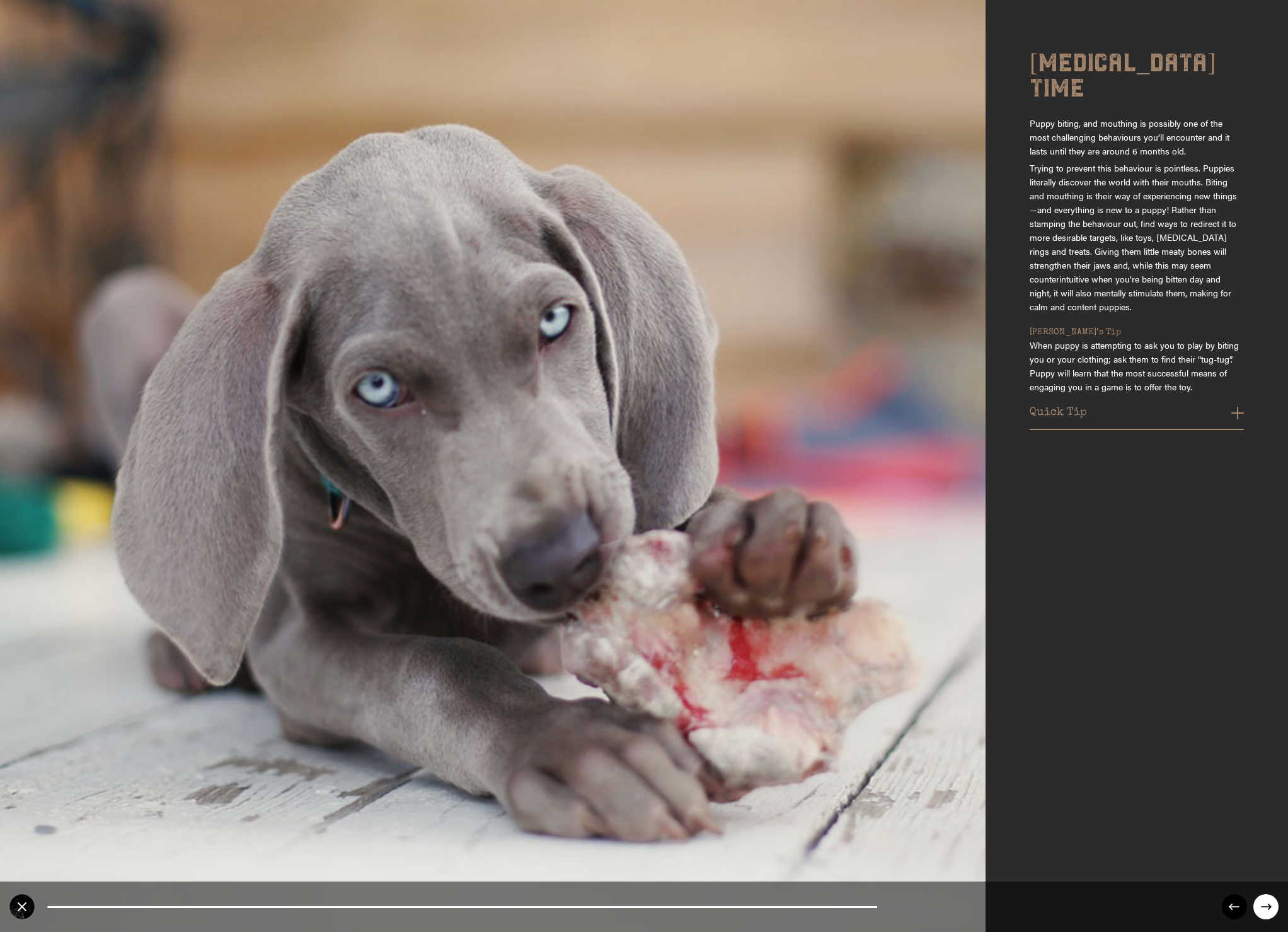
click at [1269, 903] on circle at bounding box center [1265, 907] width 25 height 25
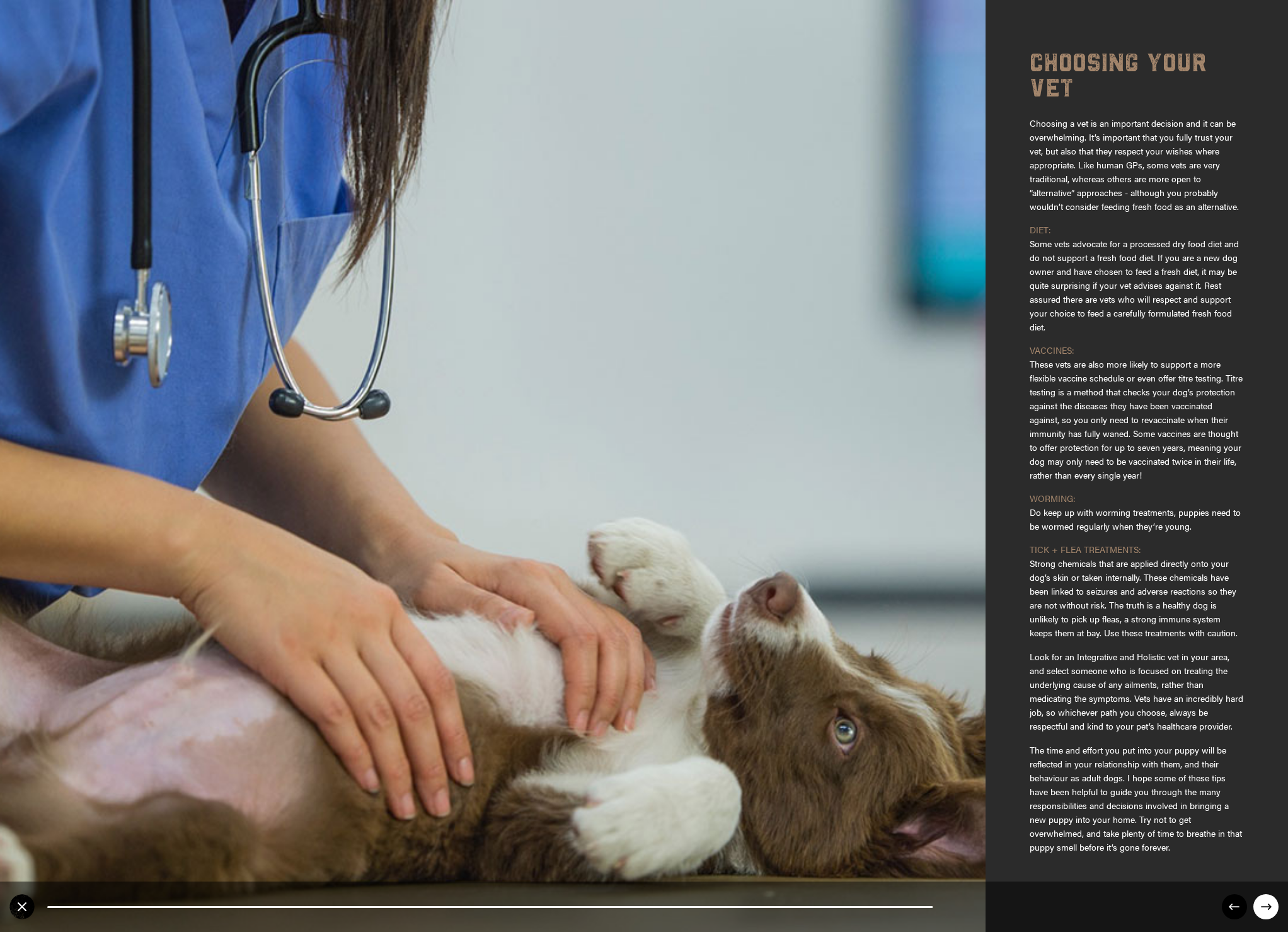
click at [1269, 903] on circle at bounding box center [1265, 907] width 25 height 25
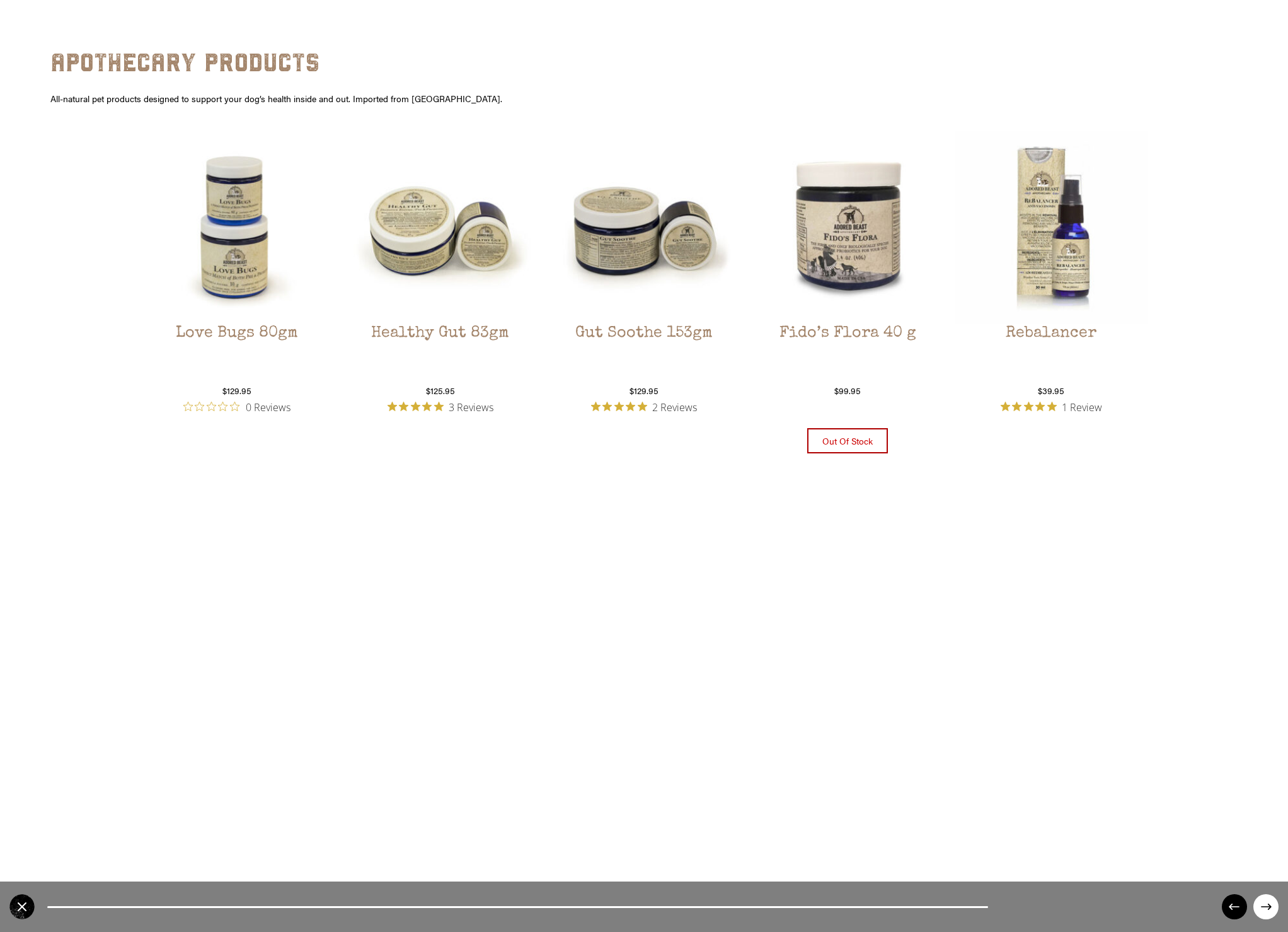
click at [1269, 903] on circle at bounding box center [1265, 907] width 25 height 25
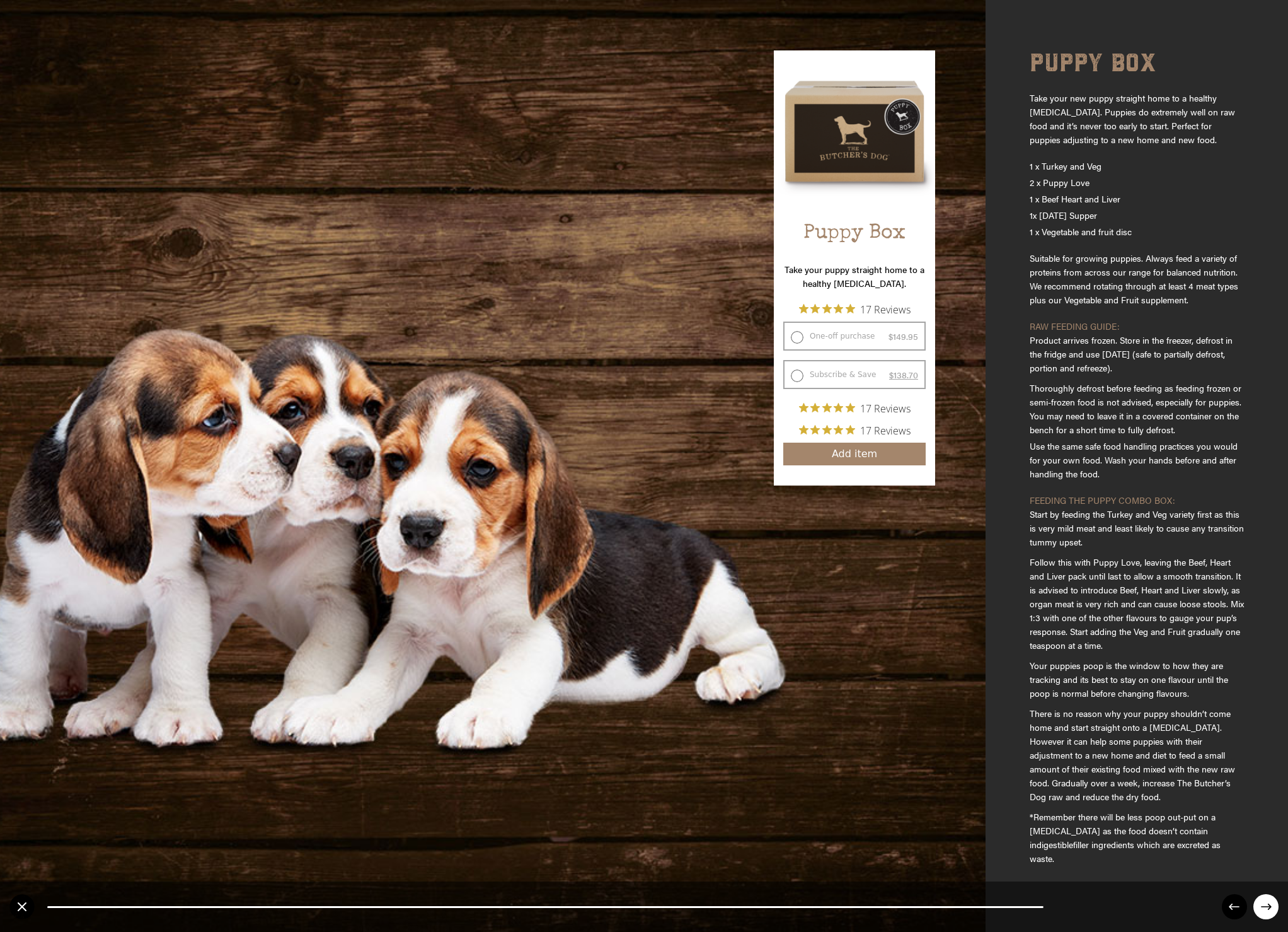
click at [1269, 903] on circle at bounding box center [1265, 907] width 25 height 25
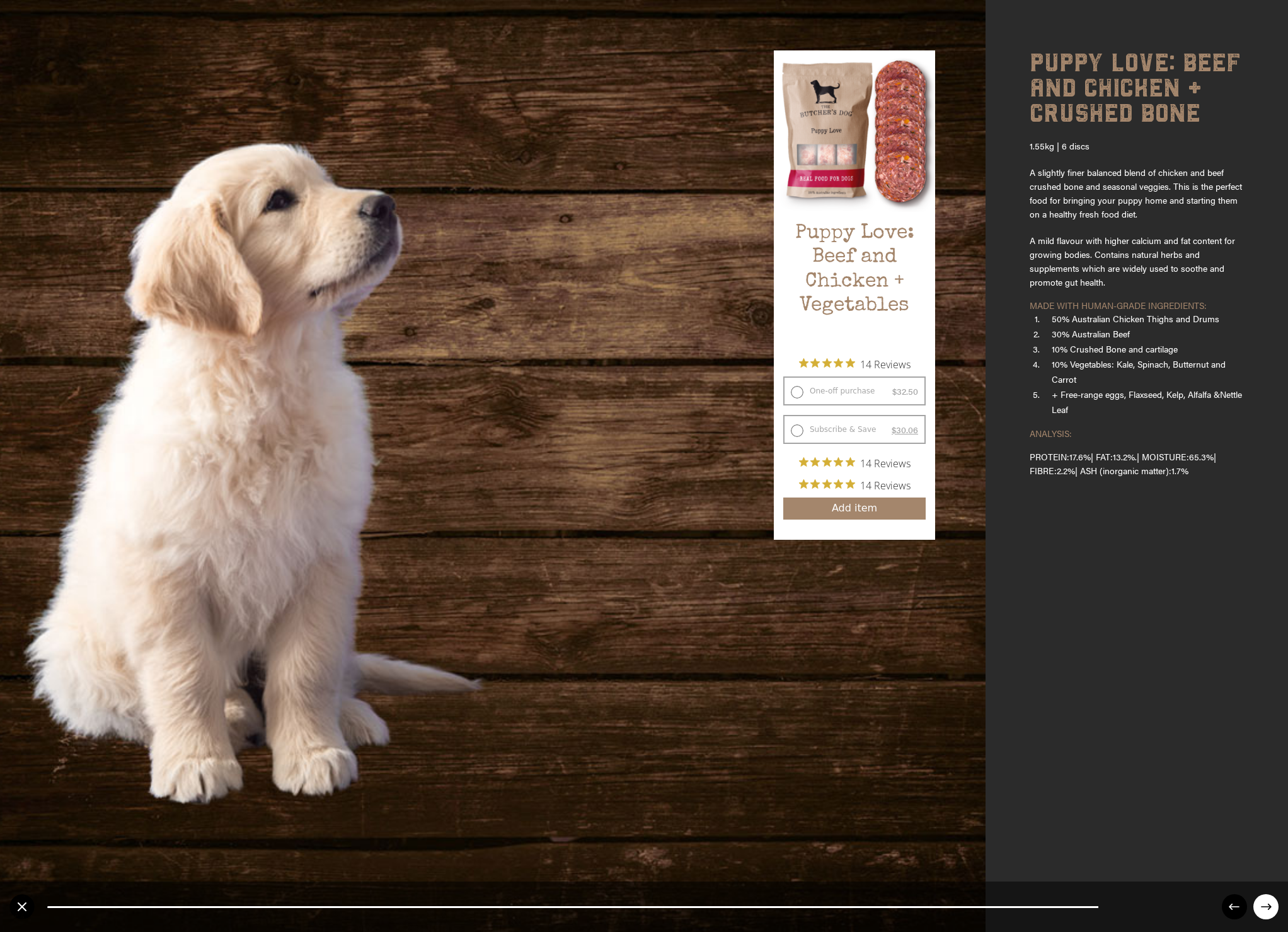
click at [1269, 903] on circle at bounding box center [1265, 907] width 25 height 25
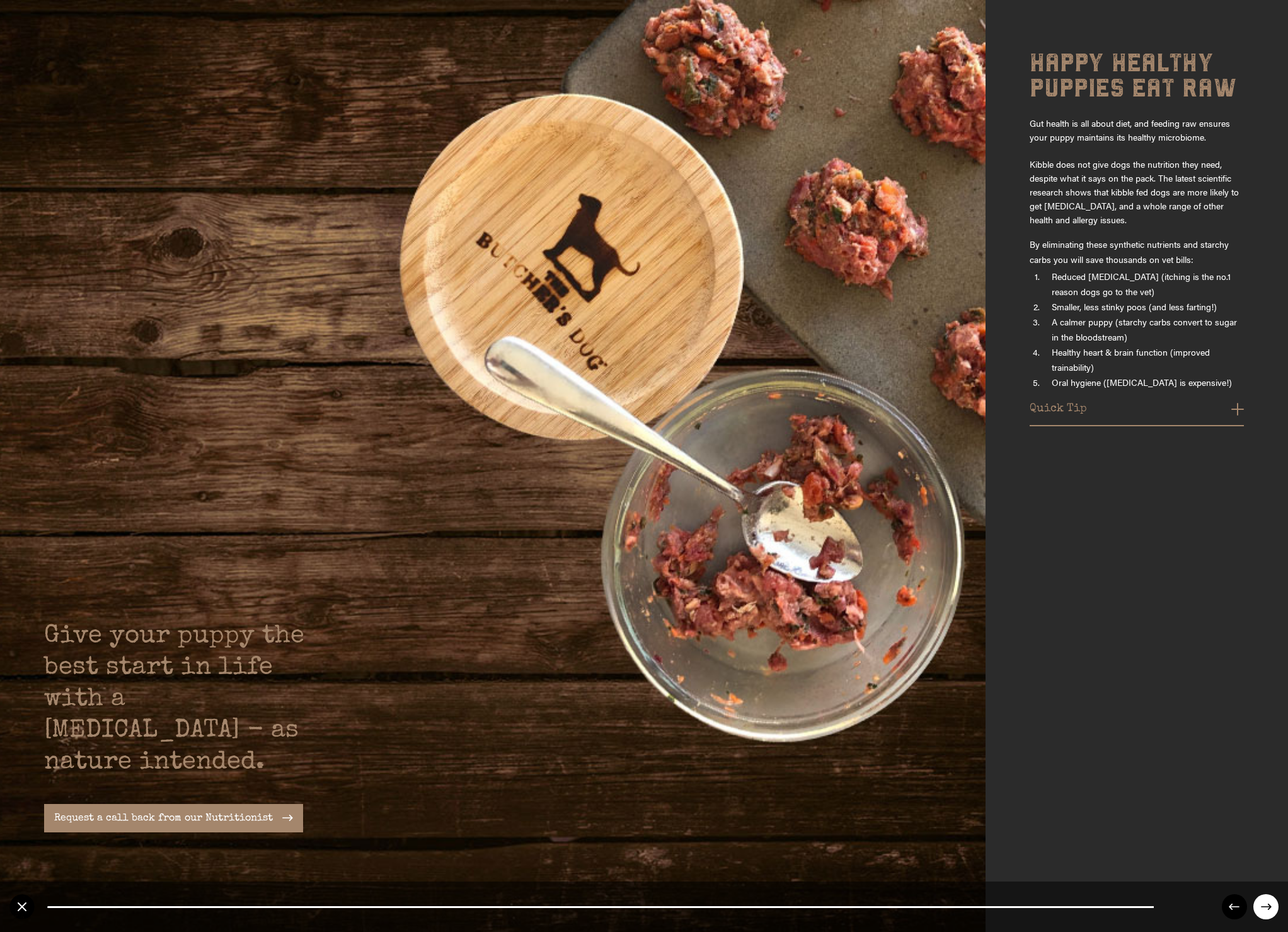
click at [1269, 903] on circle at bounding box center [1265, 907] width 25 height 25
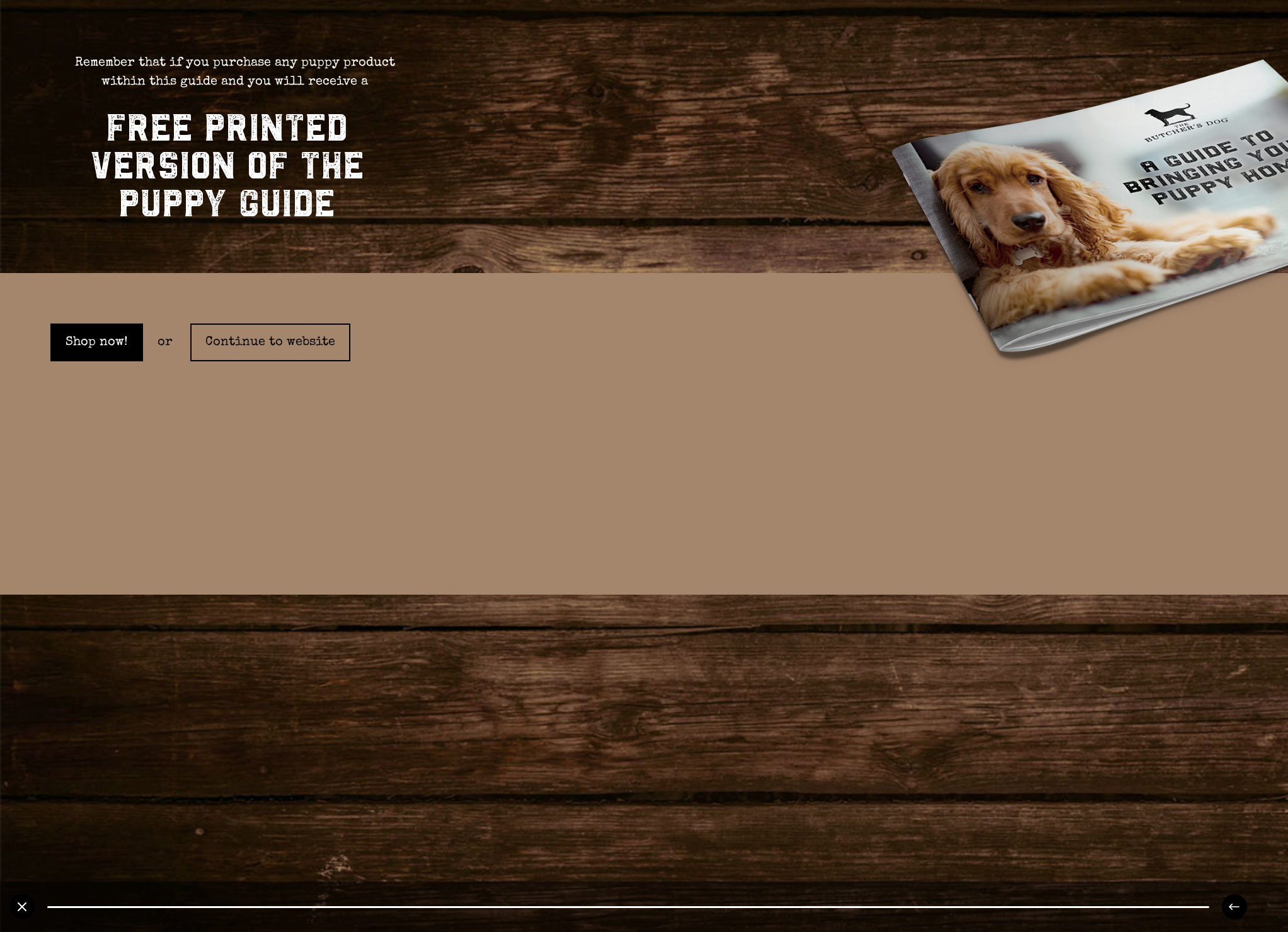
click at [1234, 908] on circle at bounding box center [1234, 907] width 25 height 25
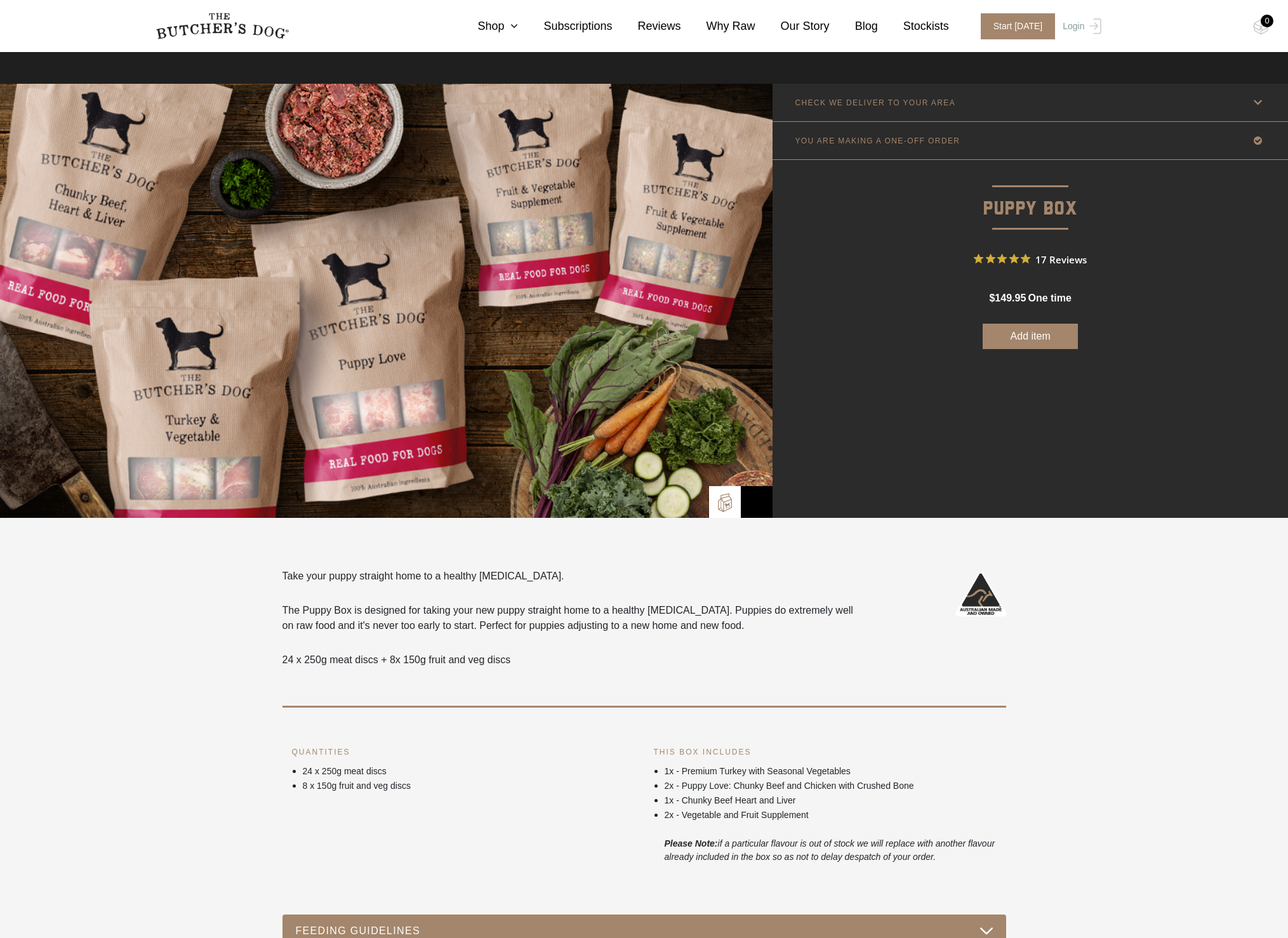
scroll to position [278, 0]
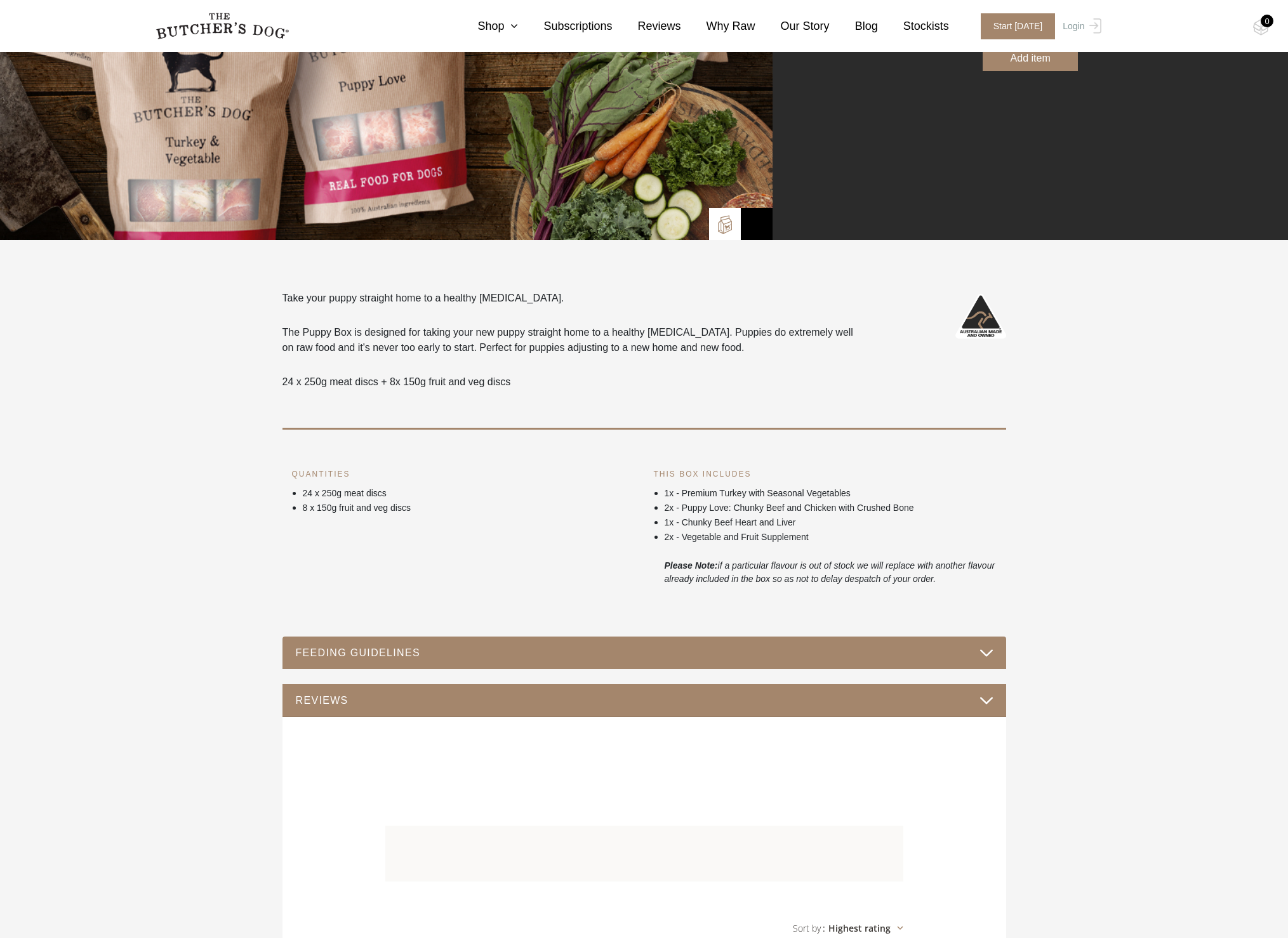
click at [919, 641] on div "FEEDING GUIDELINES" at bounding box center [644, 653] width 724 height 33
click at [999, 650] on div "FEEDING GUIDELINES" at bounding box center [644, 653] width 724 height 33
click at [987, 651] on button "FEEDING GUIDELINES" at bounding box center [644, 653] width 698 height 17
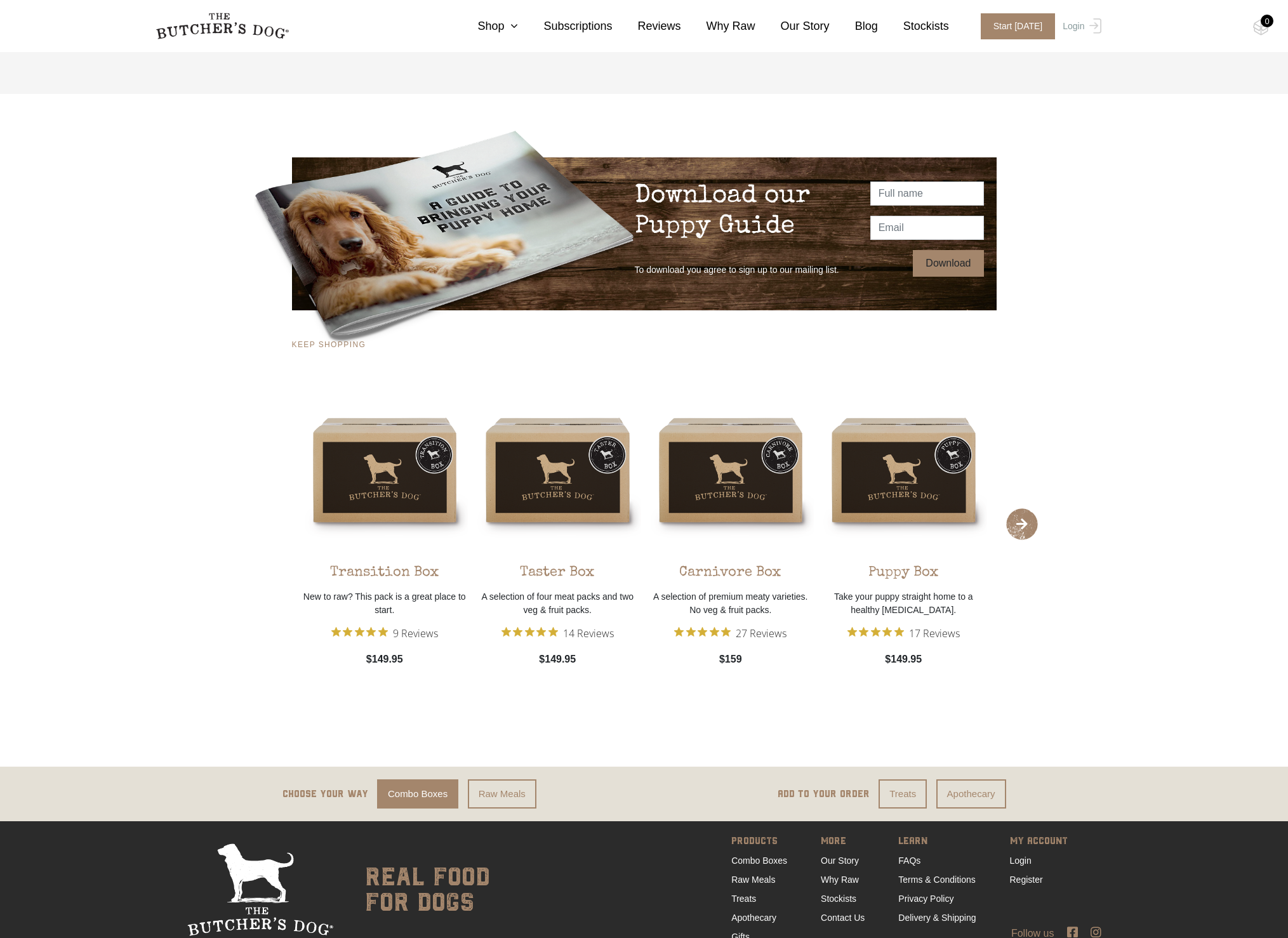
scroll to position [1411, 0]
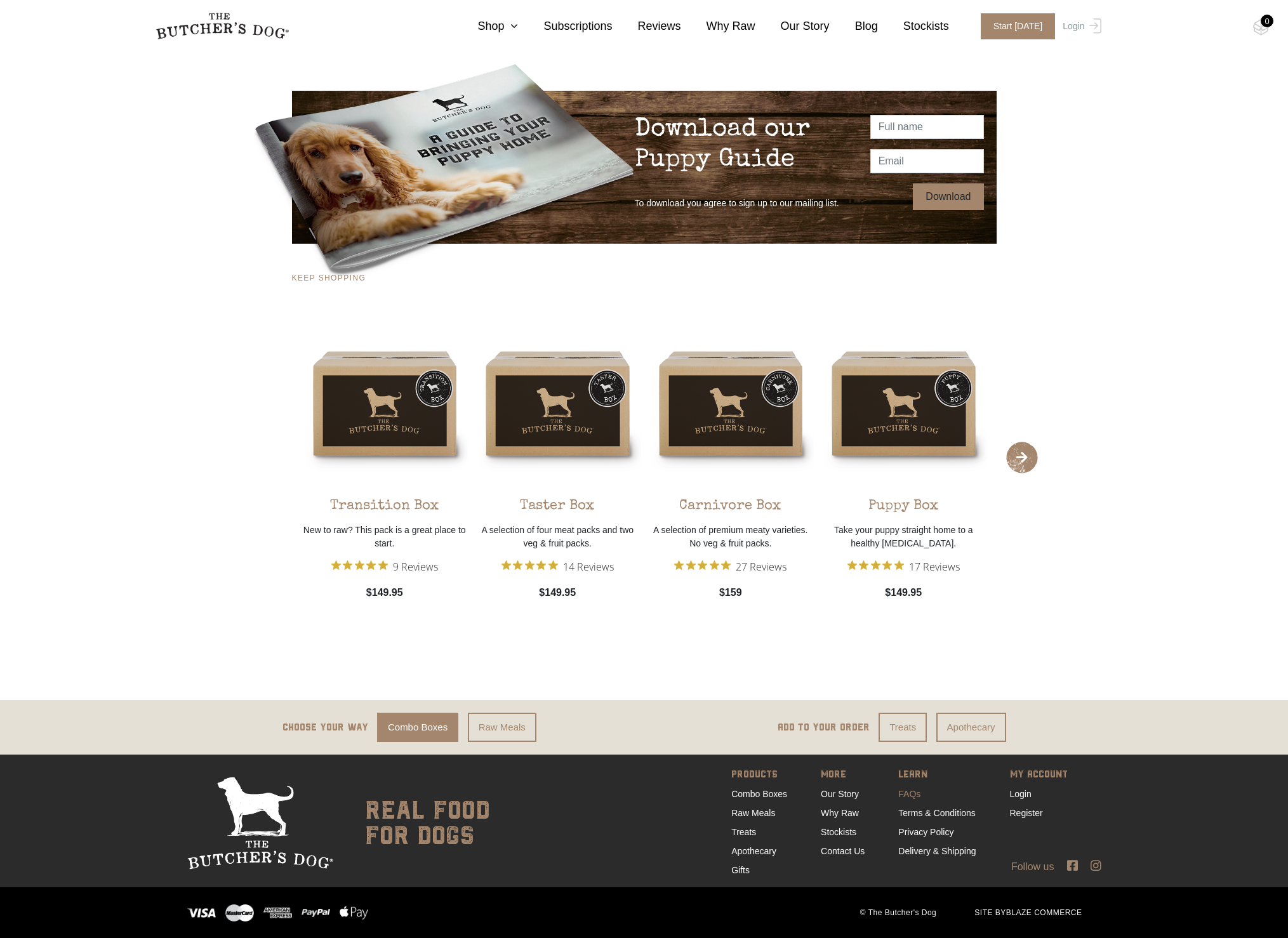
click at [902, 789] on link "FAQs" at bounding box center [910, 793] width 23 height 10
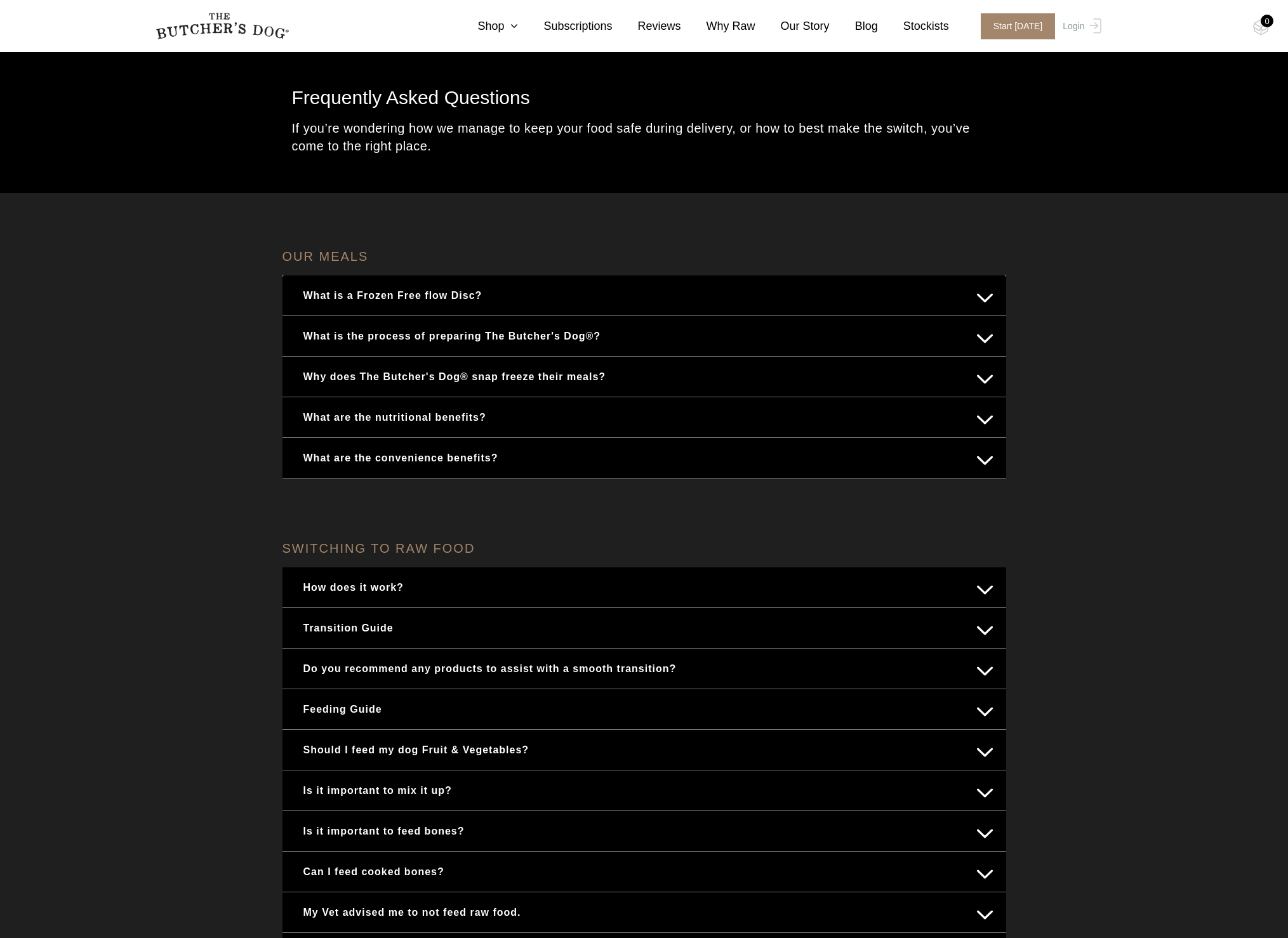
scroll to position [94, 0]
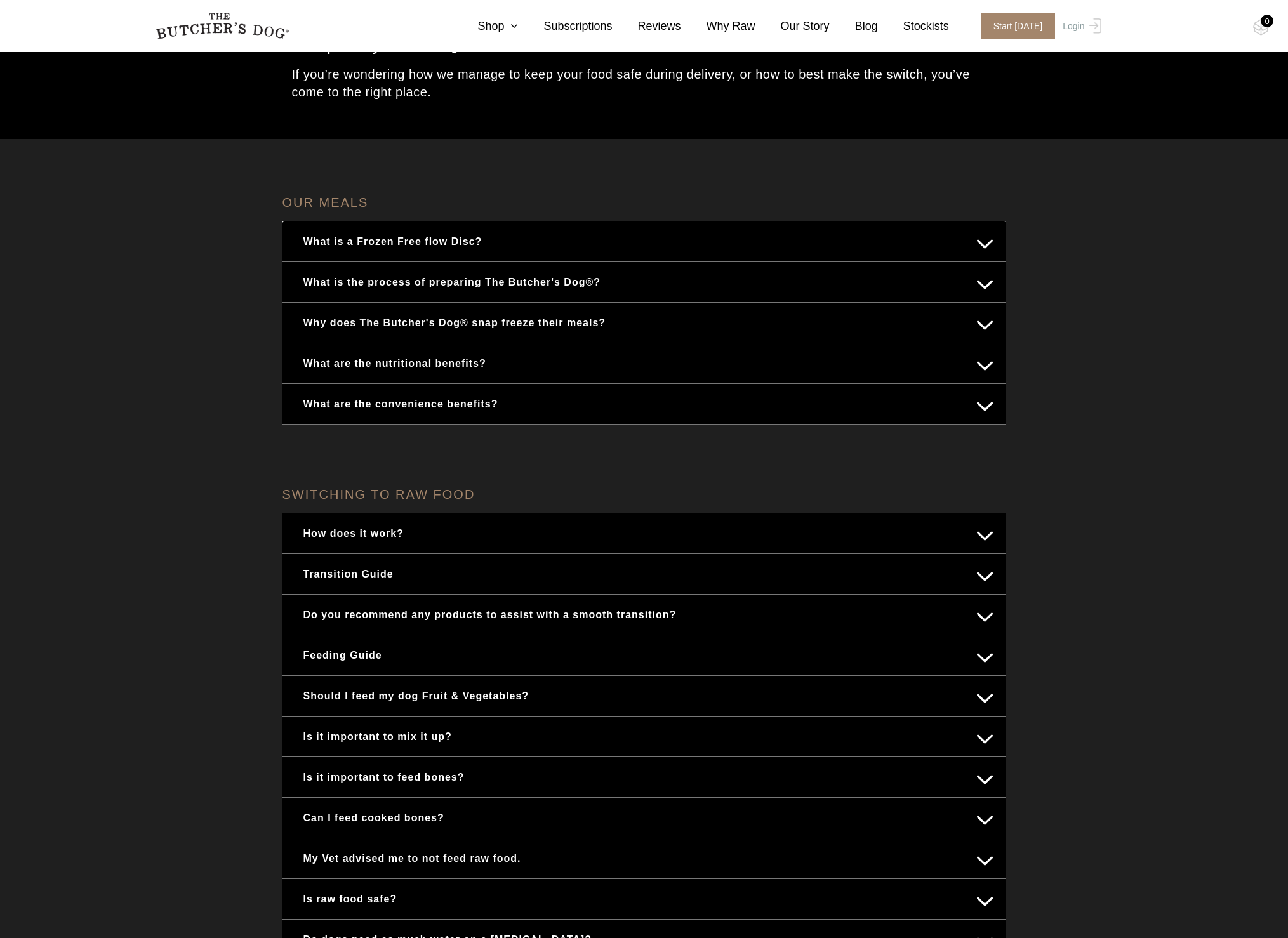
click at [984, 654] on button "Feeding Guide" at bounding box center [644, 655] width 698 height 25
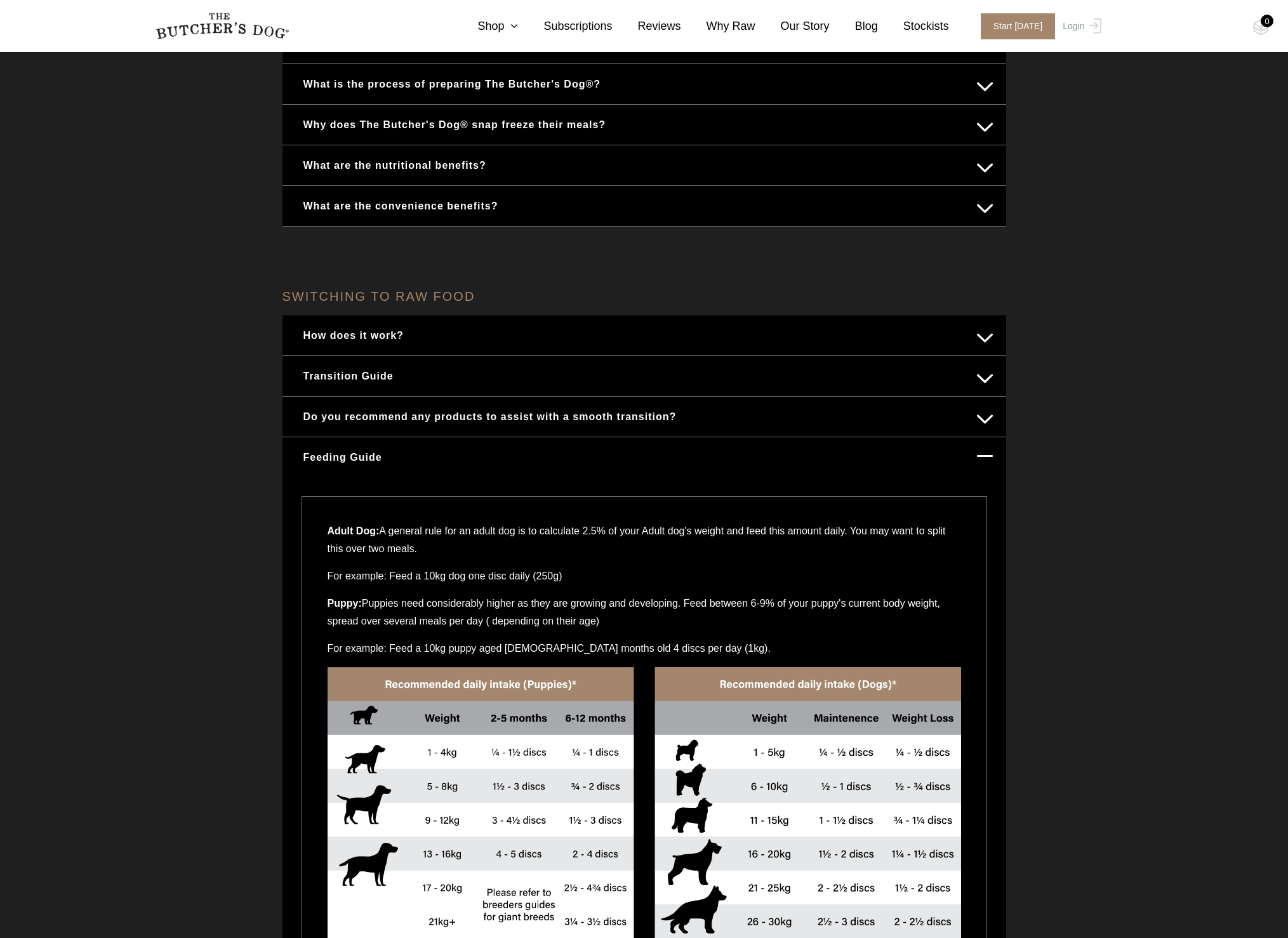
scroll to position [413, 0]
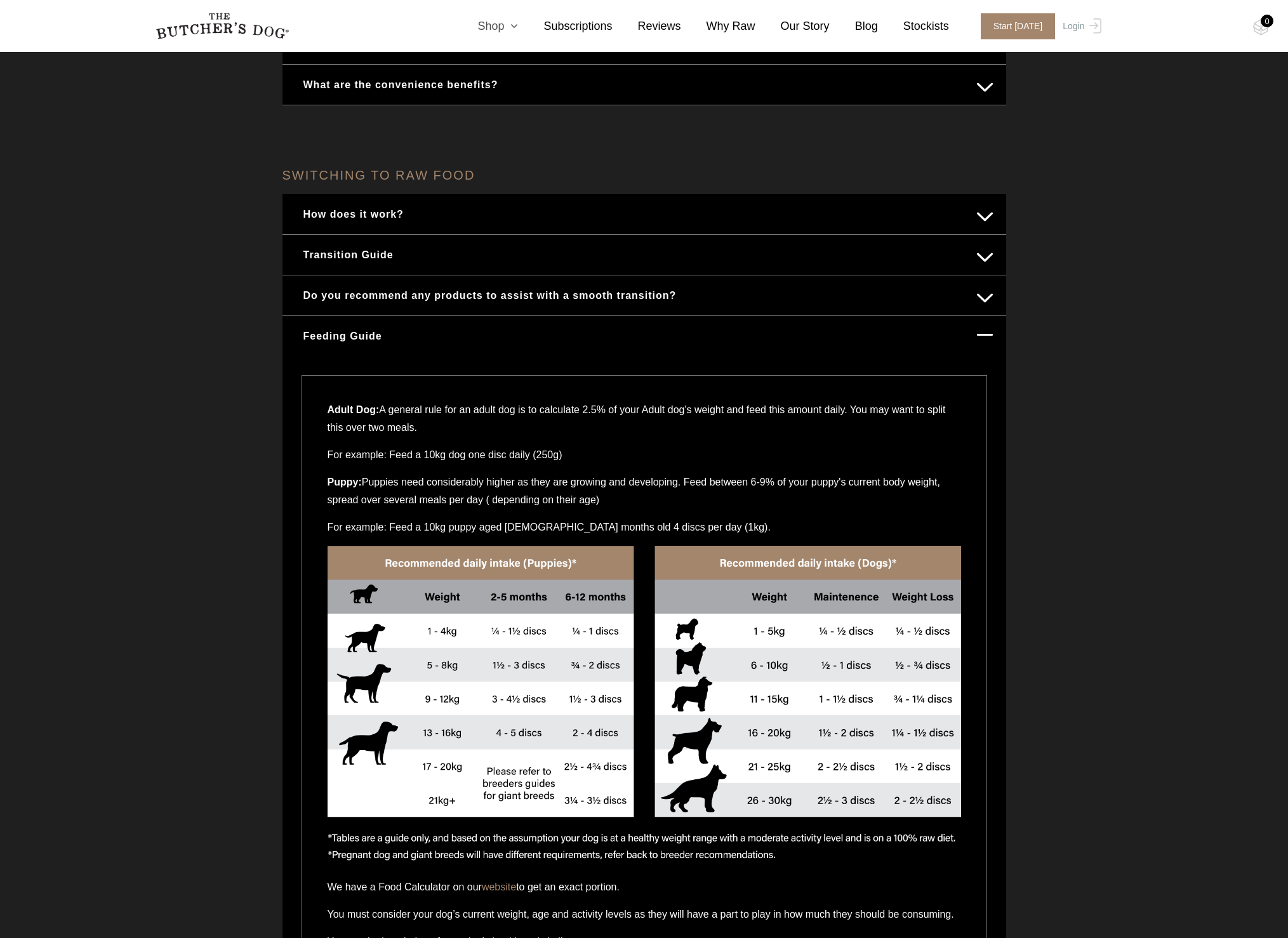
click at [498, 26] on link "Shop" at bounding box center [485, 26] width 66 height 17
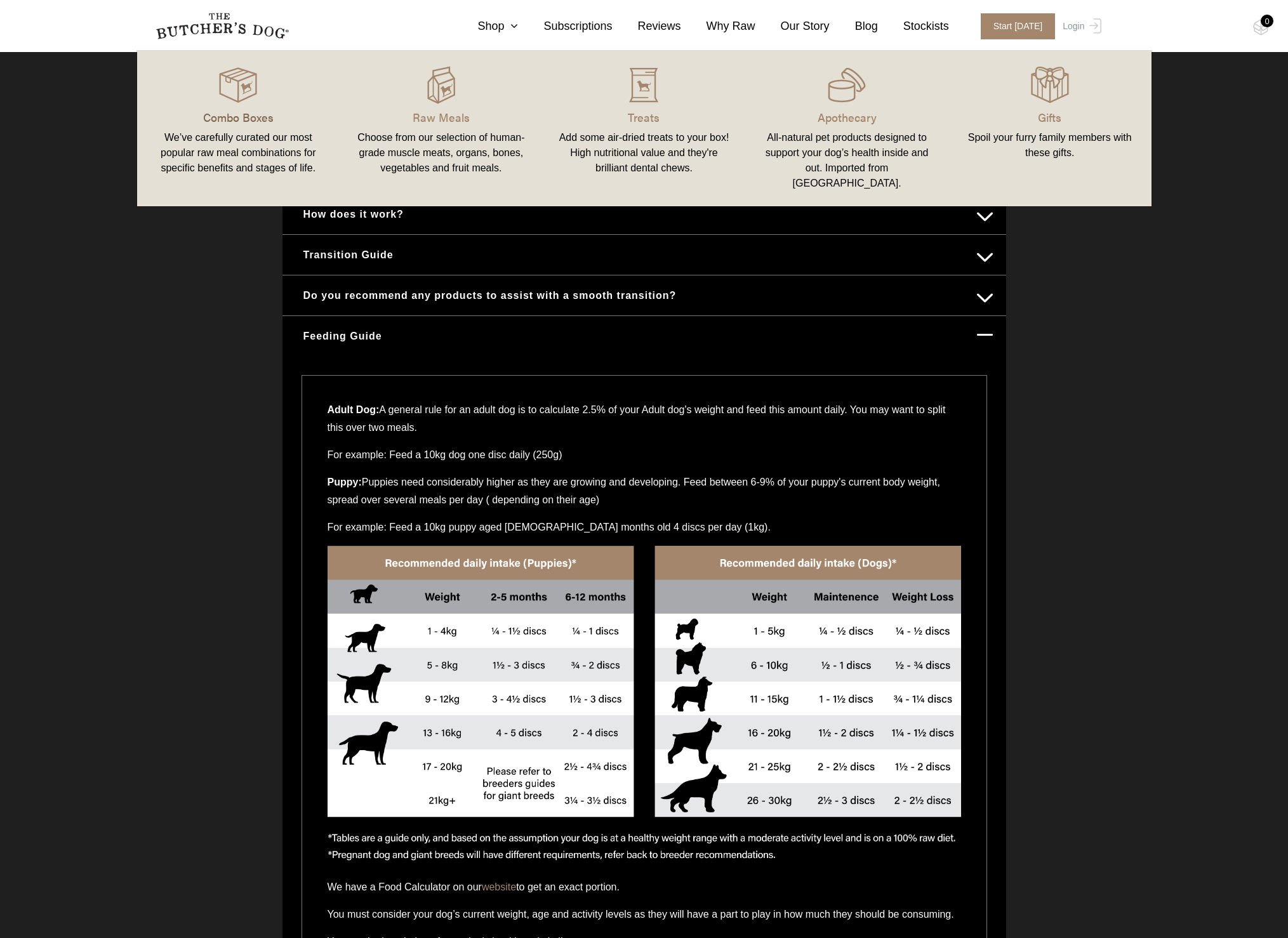
click at [238, 112] on p "Combo Boxes" at bounding box center [238, 117] width 173 height 17
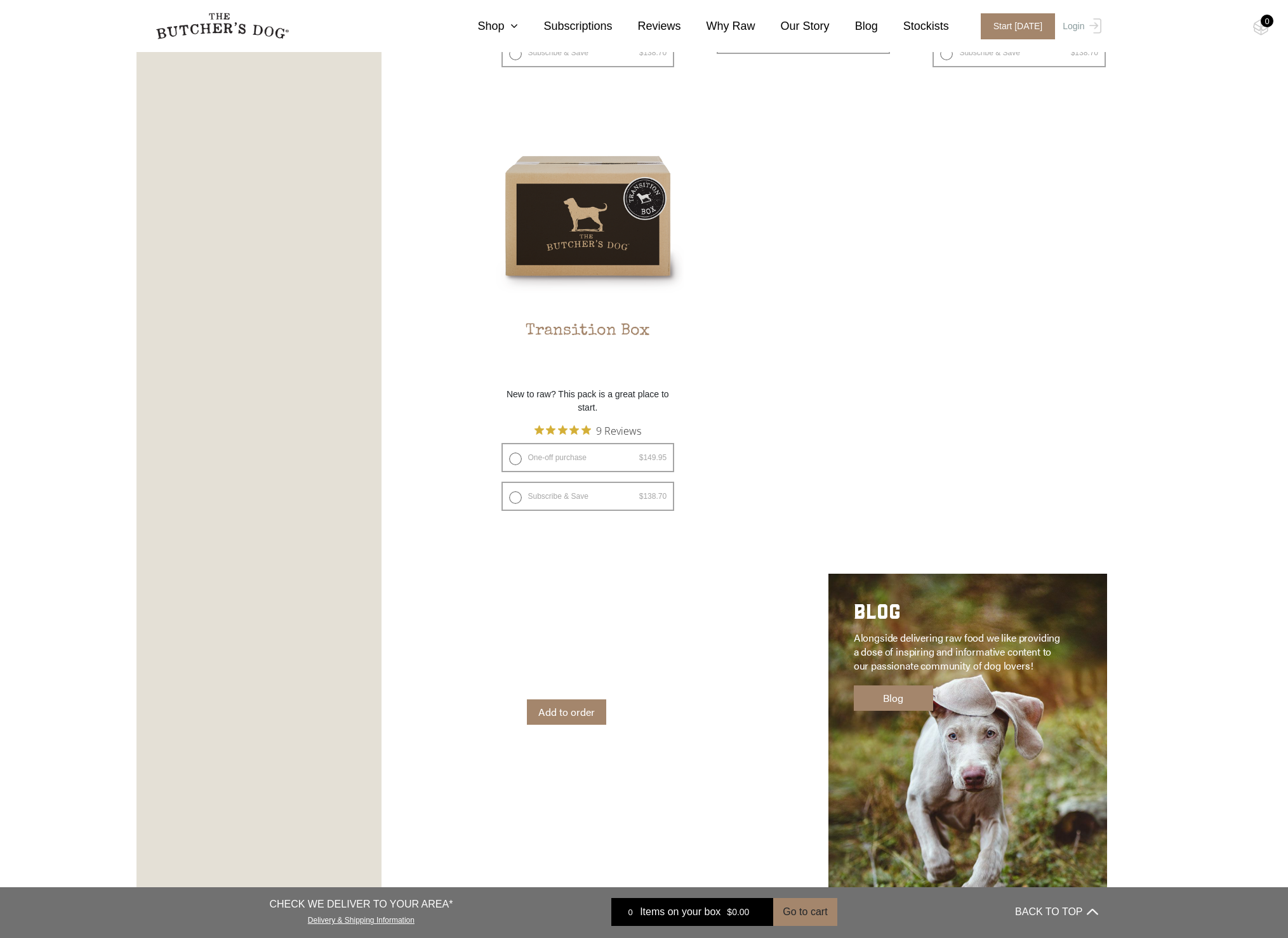
scroll to position [1534, 0]
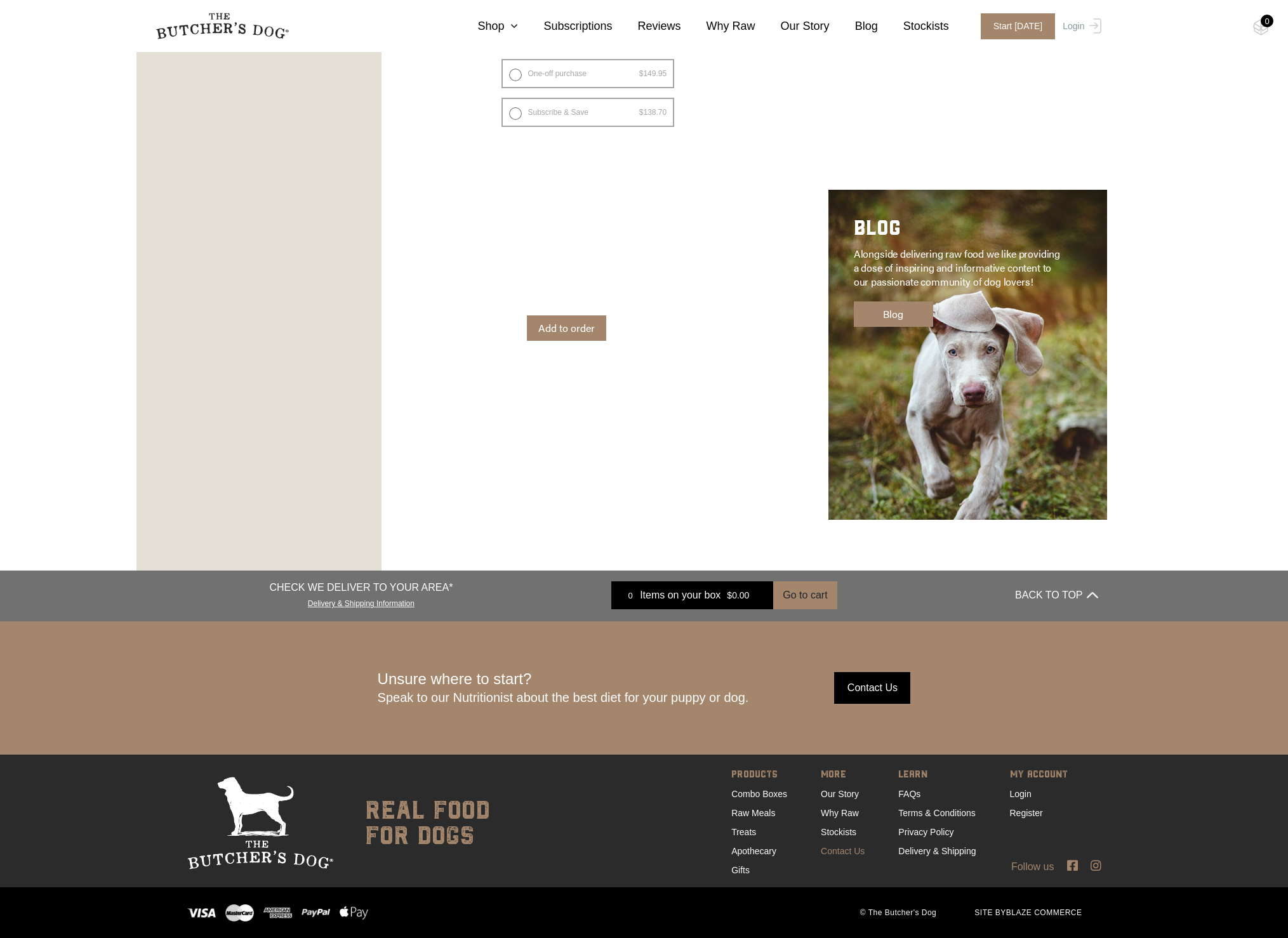
click at [842, 846] on link "Contact Us" at bounding box center [843, 850] width 43 height 10
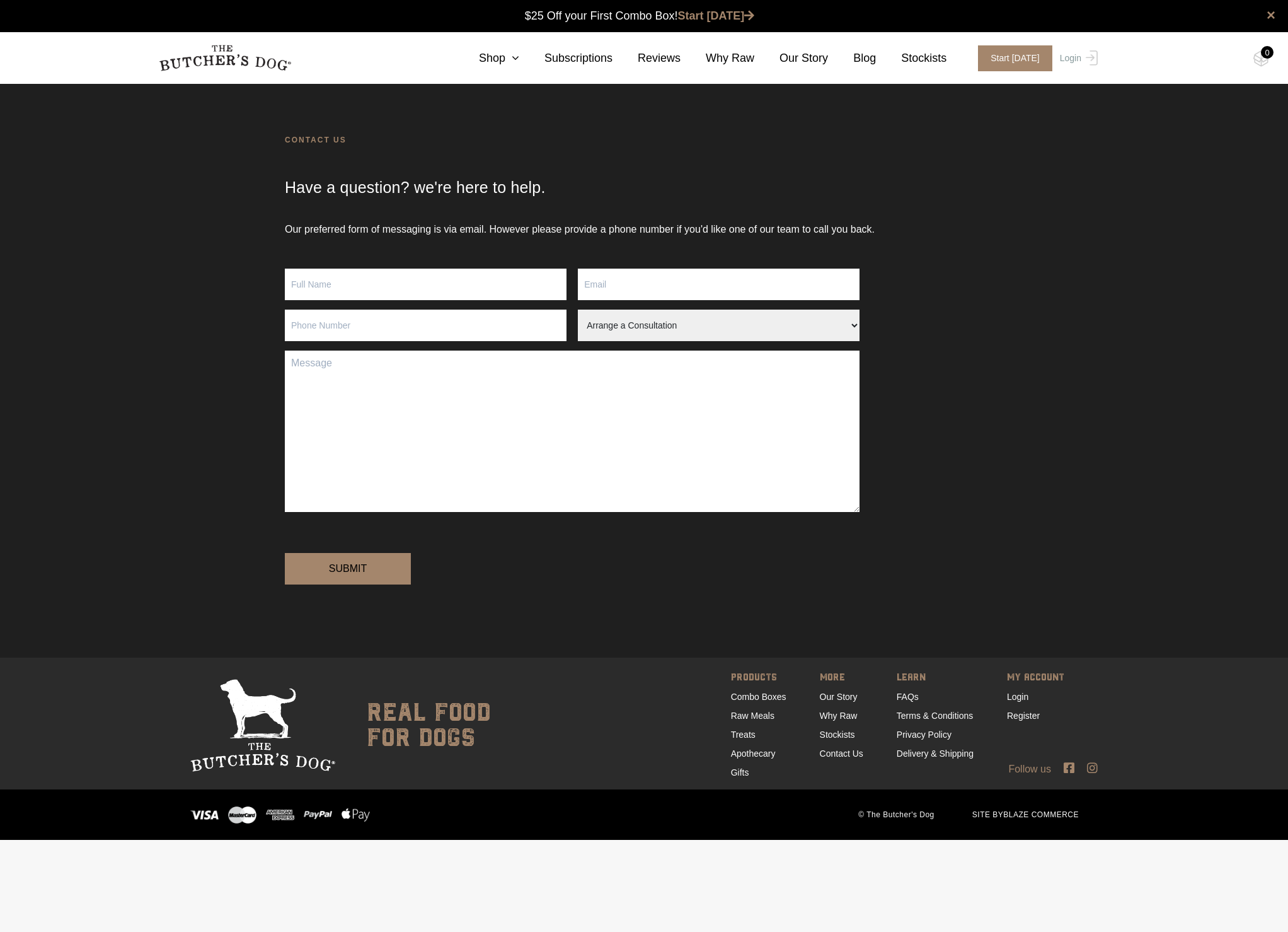
click at [331, 289] on input "Contact form" at bounding box center [426, 284] width 281 height 32
type input "Tony Nunes"
type input "tonynunes@outlook.com.au"
type input "0448469577"
click at [302, 282] on input "Tony Nunes" at bounding box center [426, 284] width 281 height 32
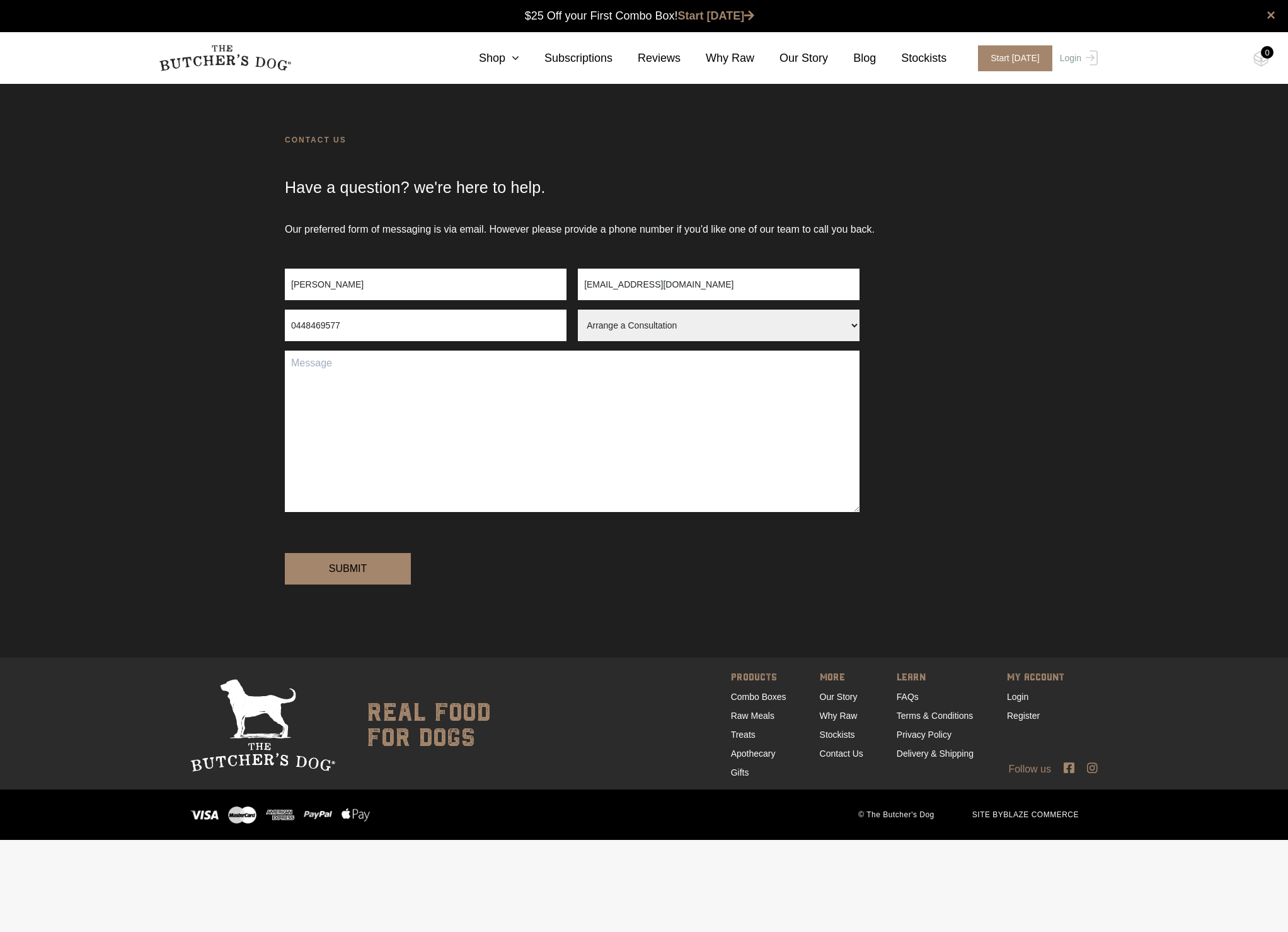
click at [302, 282] on input "Tony Nunes" at bounding box center [426, 284] width 281 height 32
type input "Marinda Nunes"
click at [853, 329] on select "Arrange a Consultation Become a Stockist Order Query Stock Enquiry" at bounding box center [719, 326] width 281 height 32
click at [751, 277] on input "tonynunes@outlook.com.au" at bounding box center [719, 284] width 281 height 32
drag, startPoint x: 654, startPoint y: 289, endPoint x: 584, endPoint y: 287, distance: 70.0
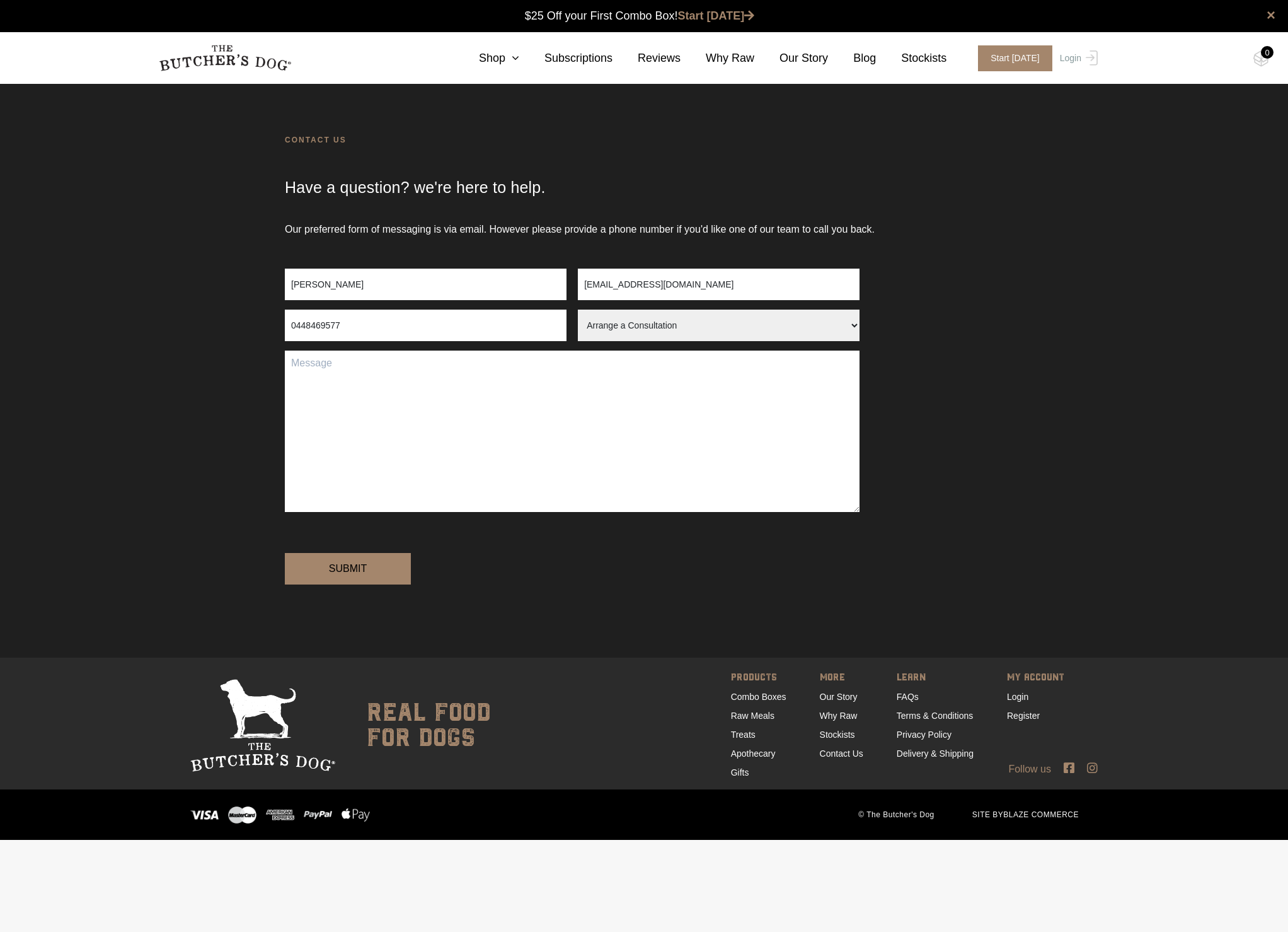
click at [566, 291] on div "Marinda Nunes tonynunes@outlook.com.au" at bounding box center [572, 289] width 575 height 41
drag, startPoint x: 705, startPoint y: 285, endPoint x: 586, endPoint y: 282, distance: 119.0
click at [586, 282] on input "tonynunes@outlook.com.au" at bounding box center [719, 284] width 281 height 32
type input "t"
type input "marindanunes@yahoo.com.au"
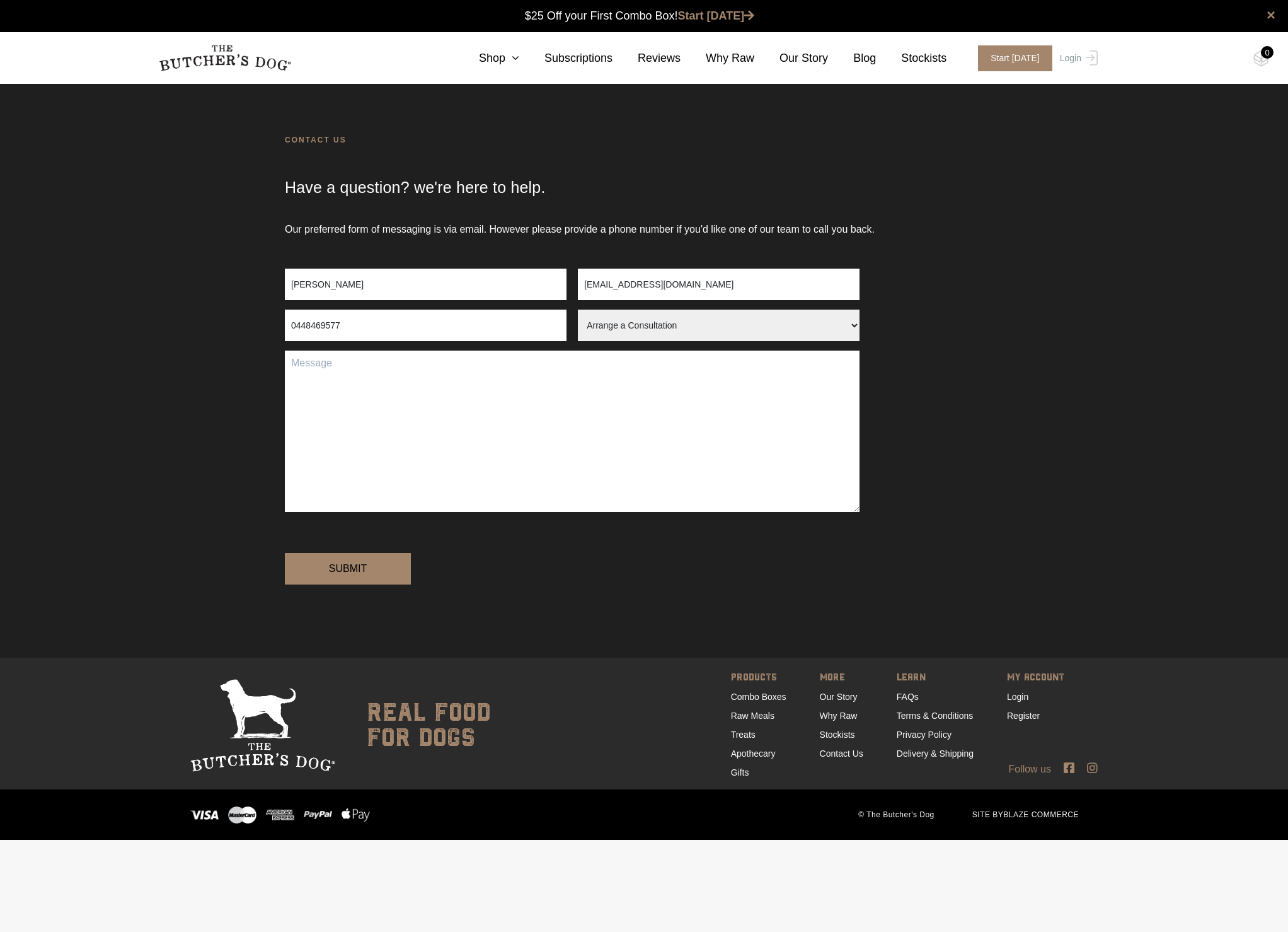
drag, startPoint x: 363, startPoint y: 324, endPoint x: 247, endPoint y: 324, distance: 116.0
click at [247, 324] on div "Our preferred form of messaging is via email. However please provide a phone nu…" at bounding box center [644, 439] width 1288 height 435
type input "0404774740"
click at [395, 418] on textarea "Contact form" at bounding box center [572, 431] width 575 height 161
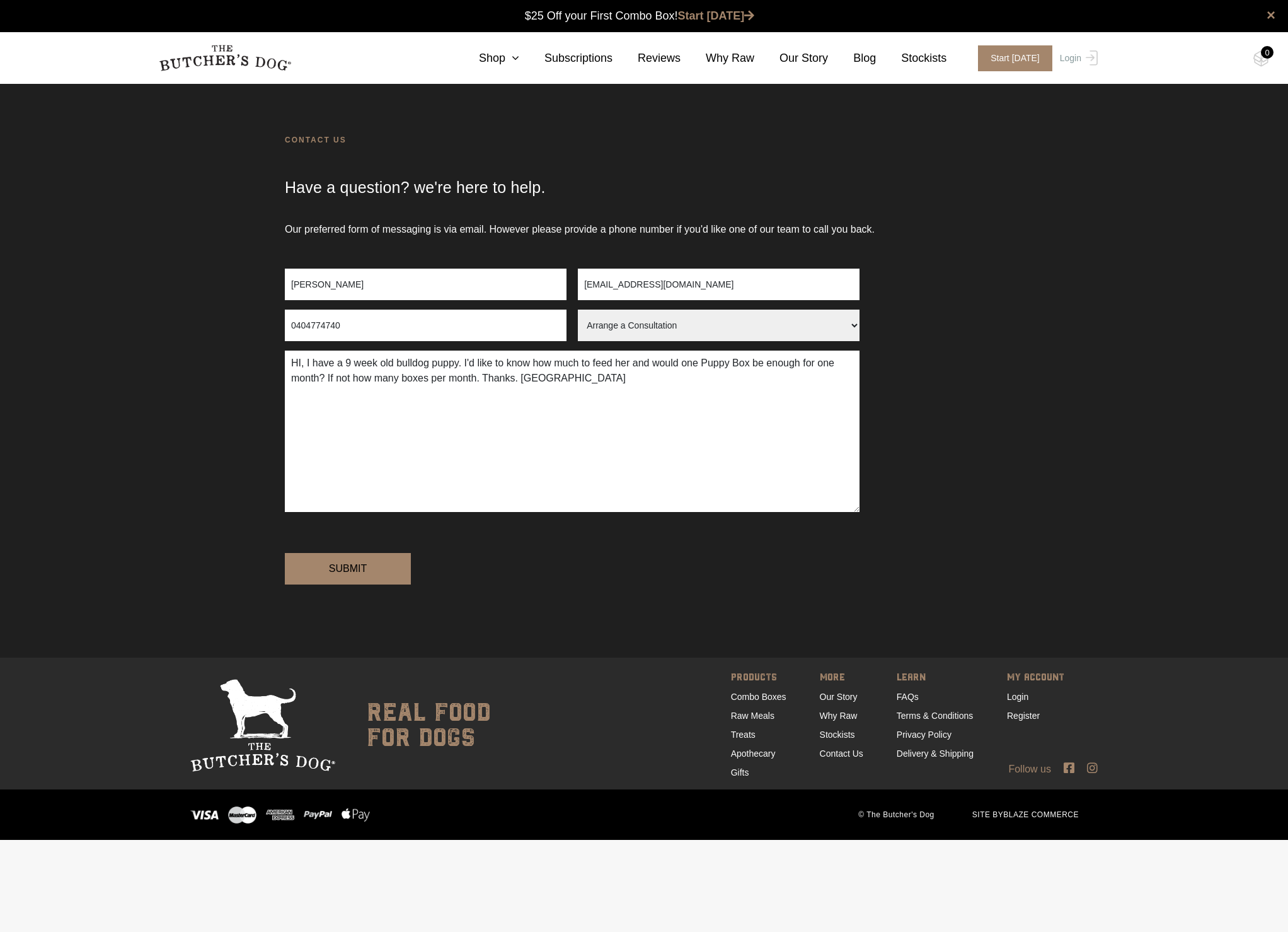
click at [352, 382] on textarea "HI, I have a 9 week old bulldog puppy. I'd like to know how much to feed her an…" at bounding box center [572, 431] width 575 height 161
type textarea "HI, I have a 9 week old bulldog puppy. I'd like to know how much to feed her an…"
click at [341, 585] on input "Submit" at bounding box center [348, 569] width 126 height 32
